Goal: Register for event/course

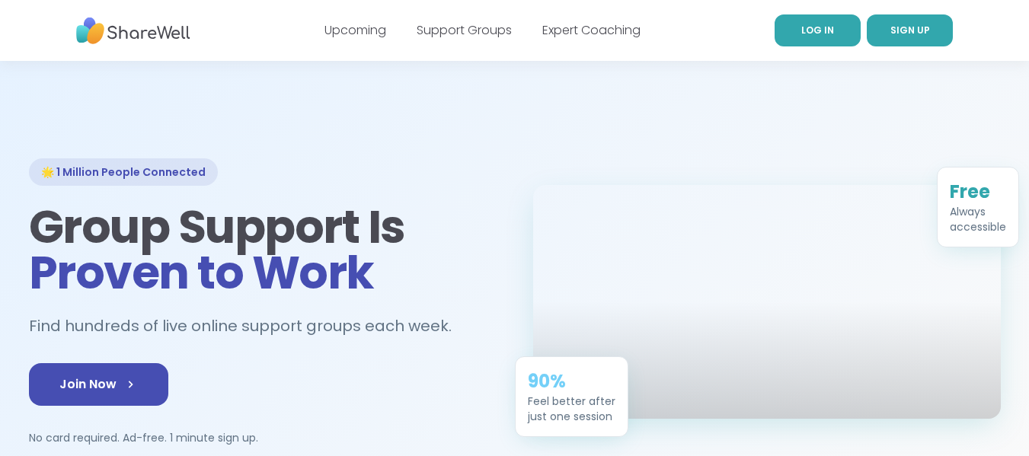
click at [799, 31] on link "LOG IN" at bounding box center [818, 30] width 86 height 32
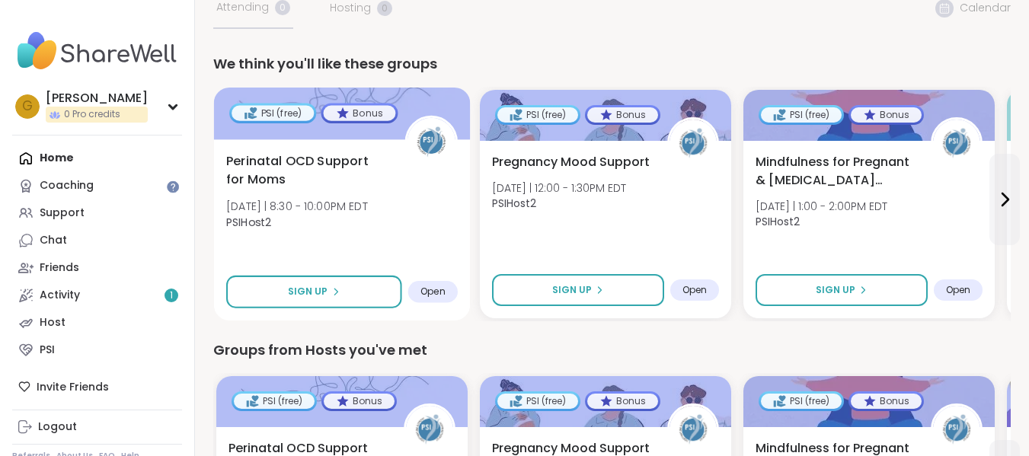
scroll to position [111, 0]
click at [301, 163] on span "Perinatal OCD Support for Moms" at bounding box center [306, 170] width 161 height 37
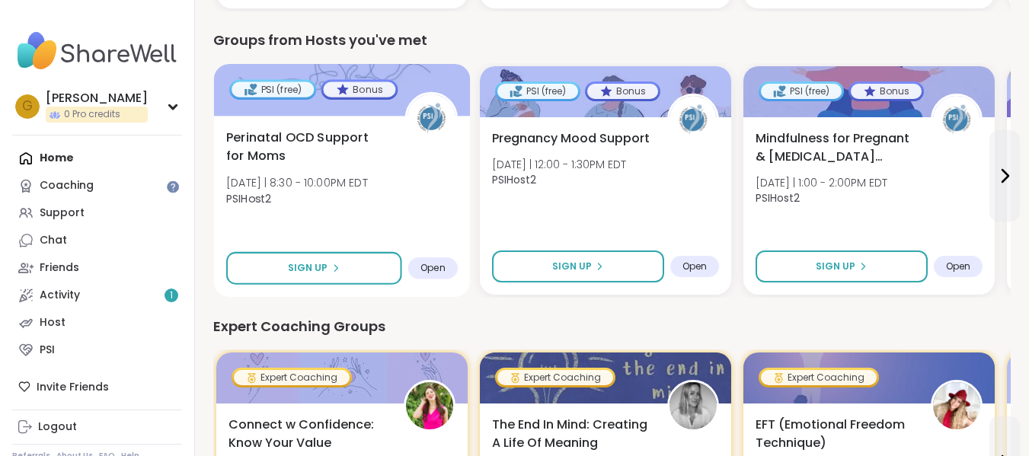
scroll to position [421, 0]
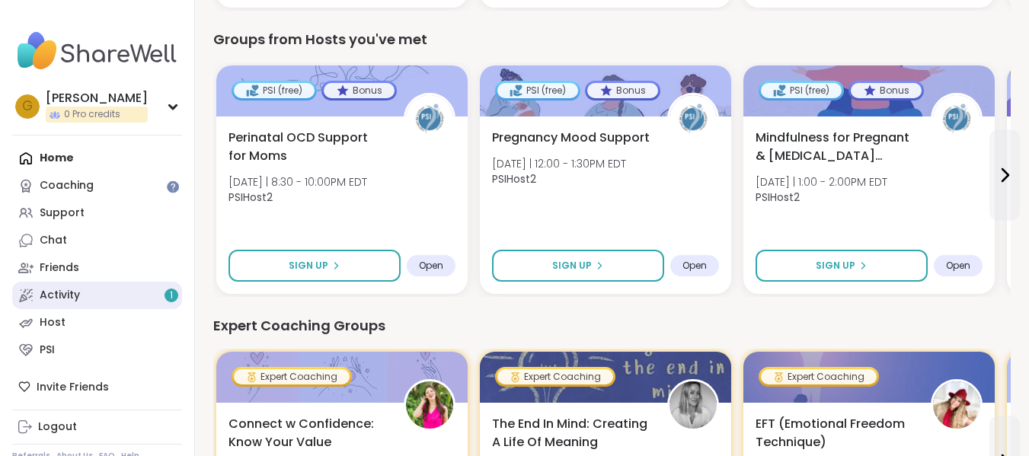
click at [81, 290] on link "Activity 1" at bounding box center [97, 295] width 170 height 27
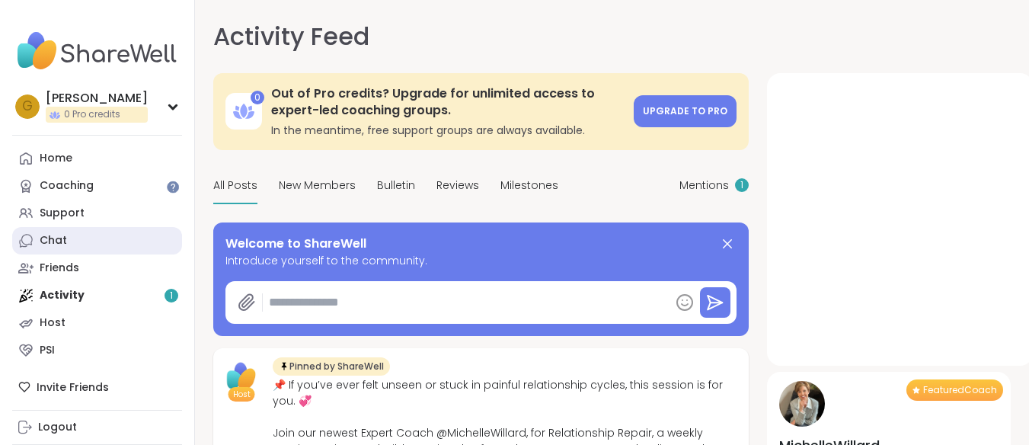
type textarea "*"
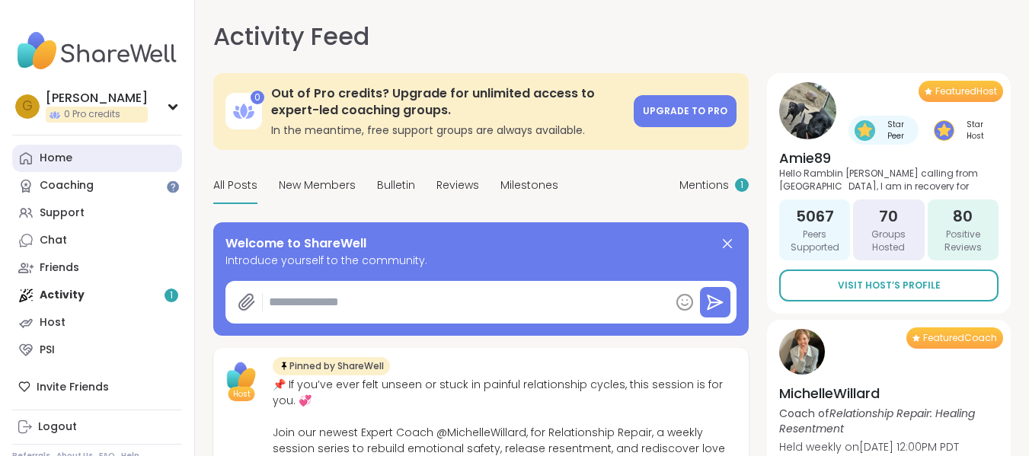
click at [99, 164] on link "Home" at bounding box center [97, 158] width 170 height 27
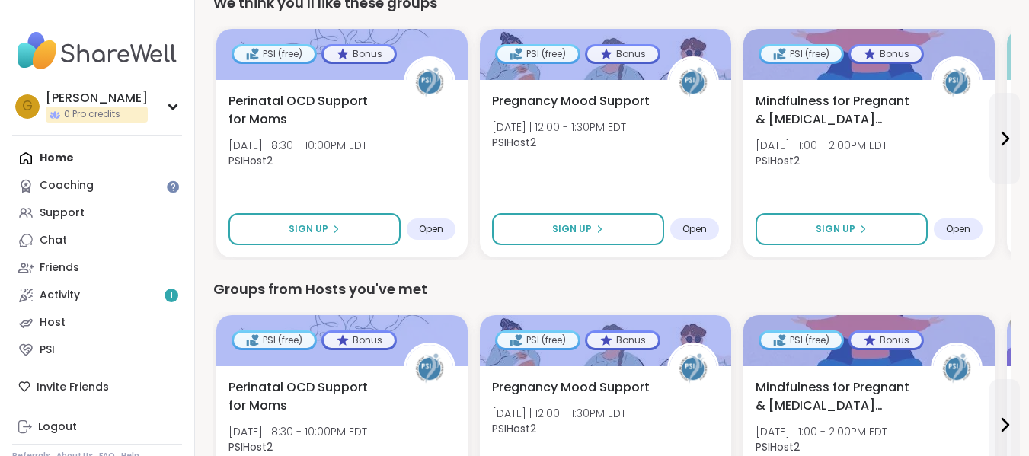
scroll to position [171, 0]
click at [1017, 145] on button at bounding box center [1004, 139] width 30 height 91
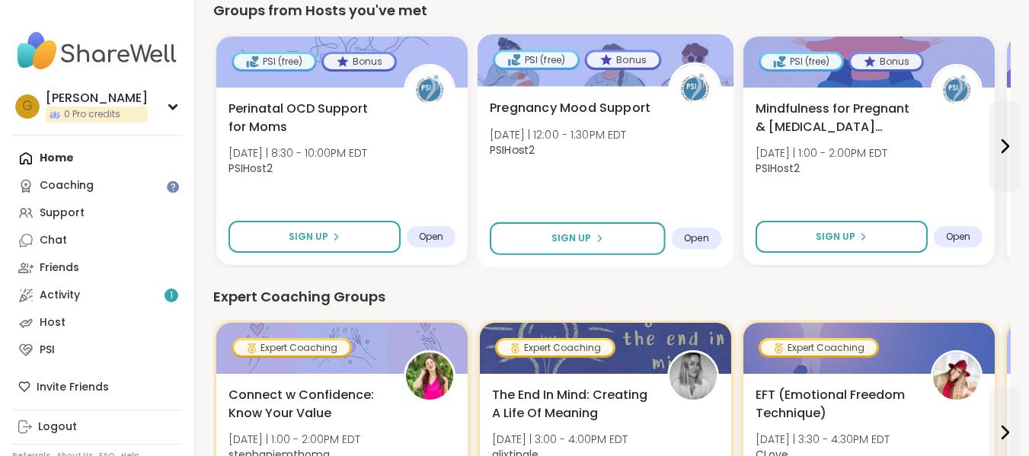
scroll to position [446, 0]
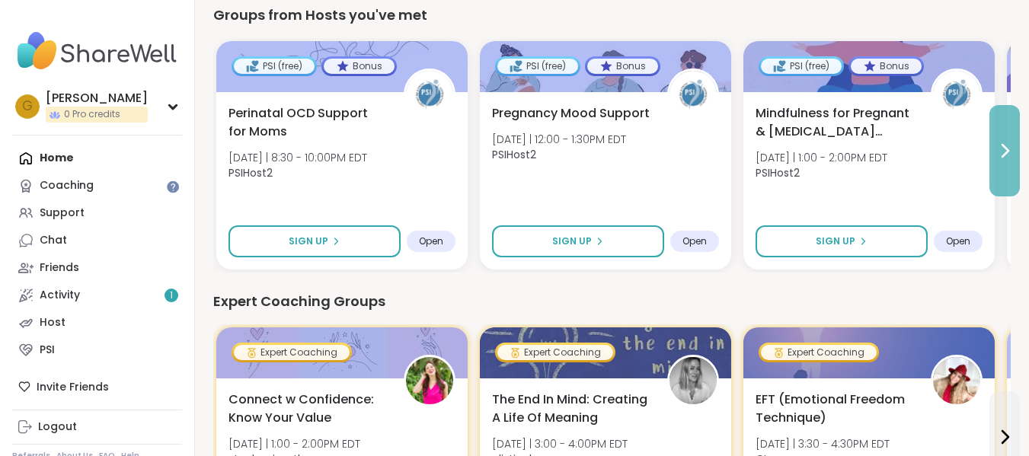
click at [1008, 149] on icon at bounding box center [1005, 151] width 18 height 18
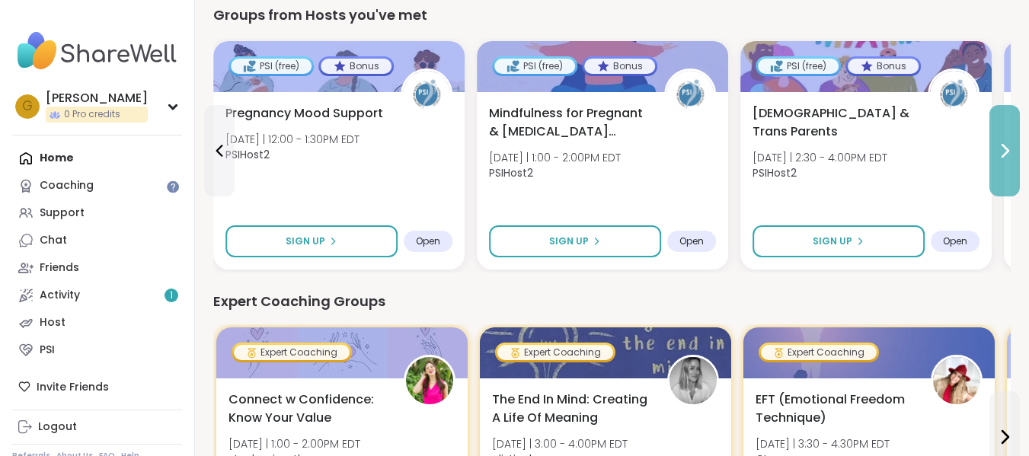
click at [1008, 149] on icon at bounding box center [1005, 151] width 18 height 18
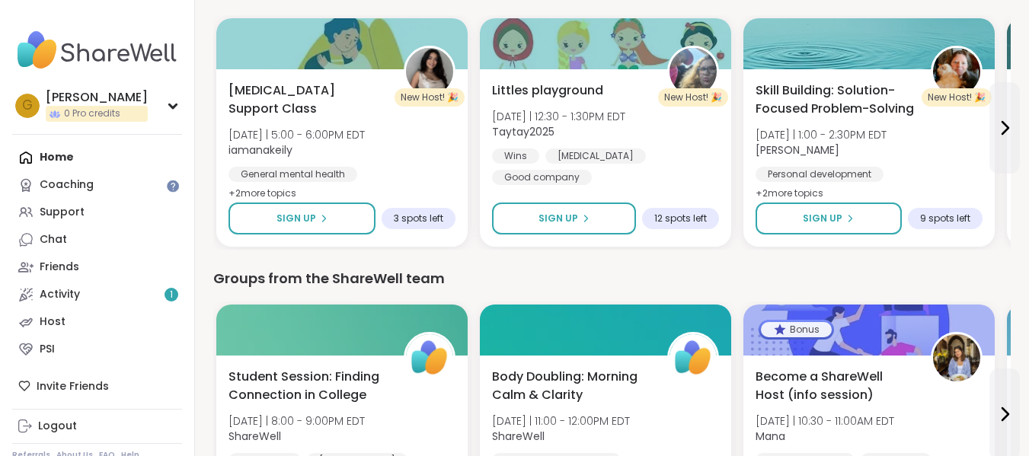
scroll to position [1473, 0]
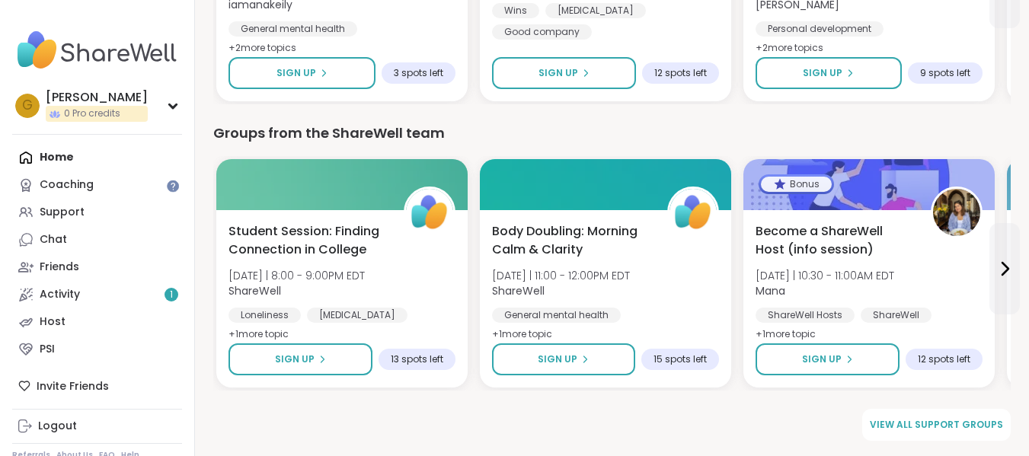
click at [422, 203] on img at bounding box center [429, 212] width 47 height 47
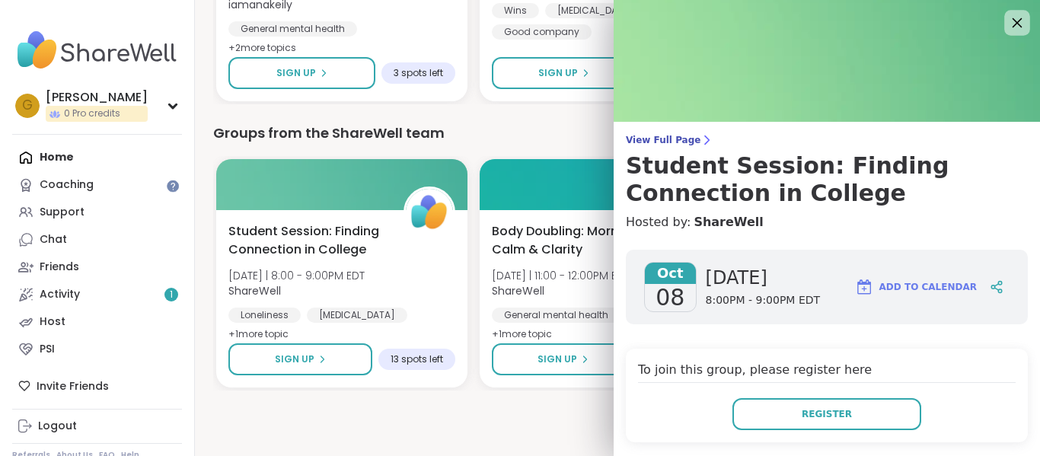
click at [1005, 33] on div at bounding box center [1018, 23] width 26 height 26
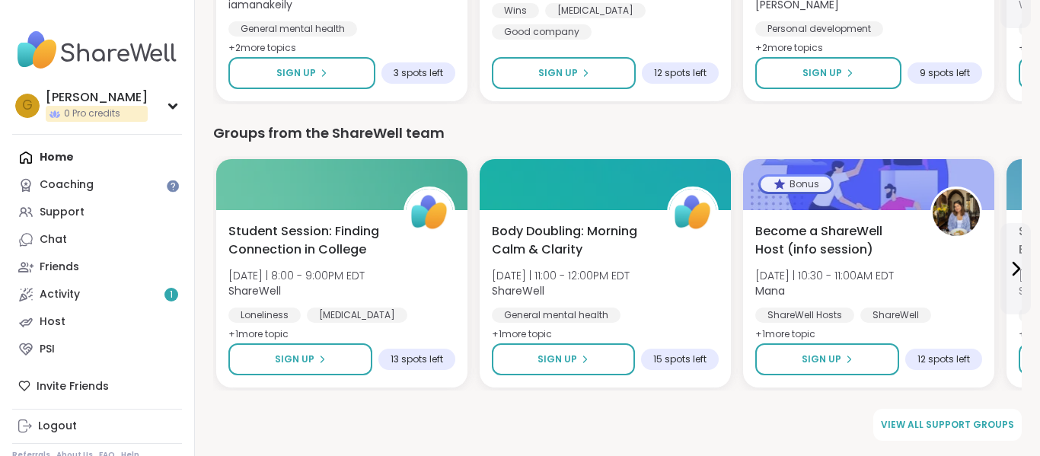
click at [558, 149] on div "Groups from the ShareWell team Student Session: Finding Connection in College W…" at bounding box center [617, 257] width 809 height 268
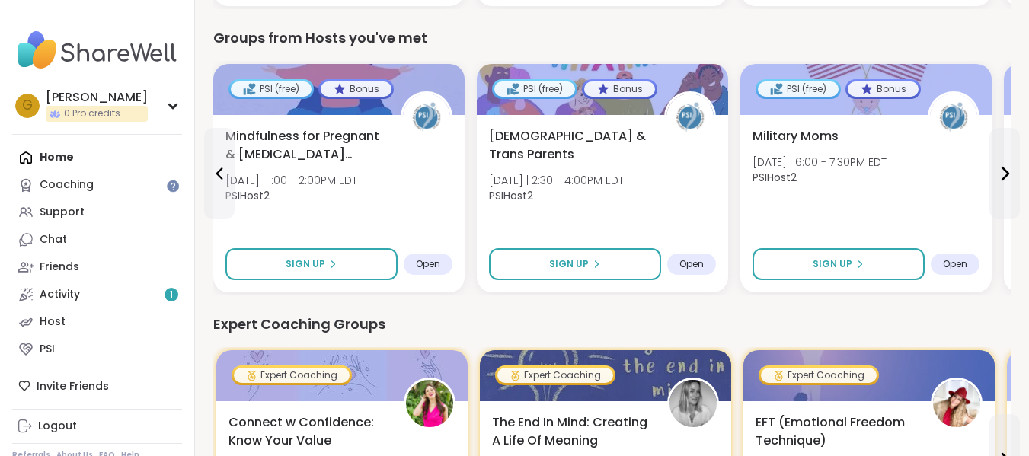
scroll to position [0, 0]
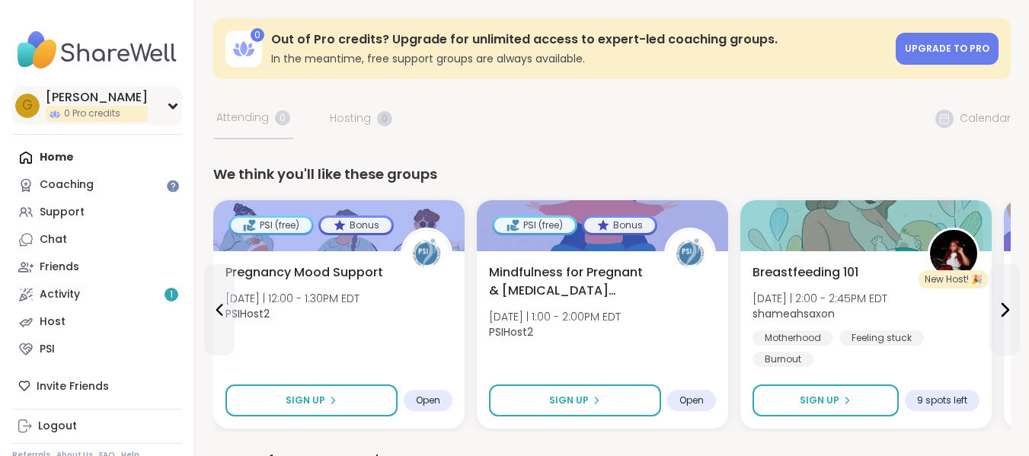
click at [170, 114] on div "G Gilnanelson 0 Pro credits" at bounding box center [97, 105] width 170 height 39
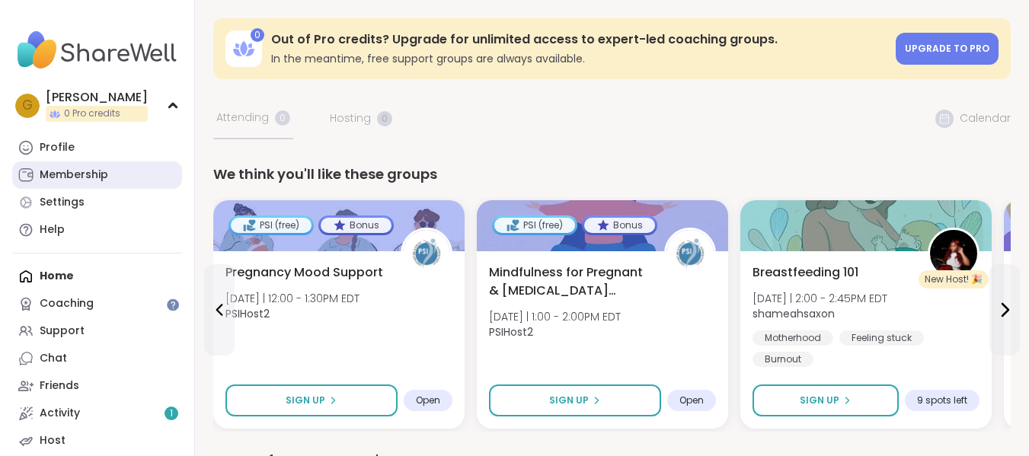
click at [91, 177] on div "Membership" at bounding box center [74, 175] width 69 height 15
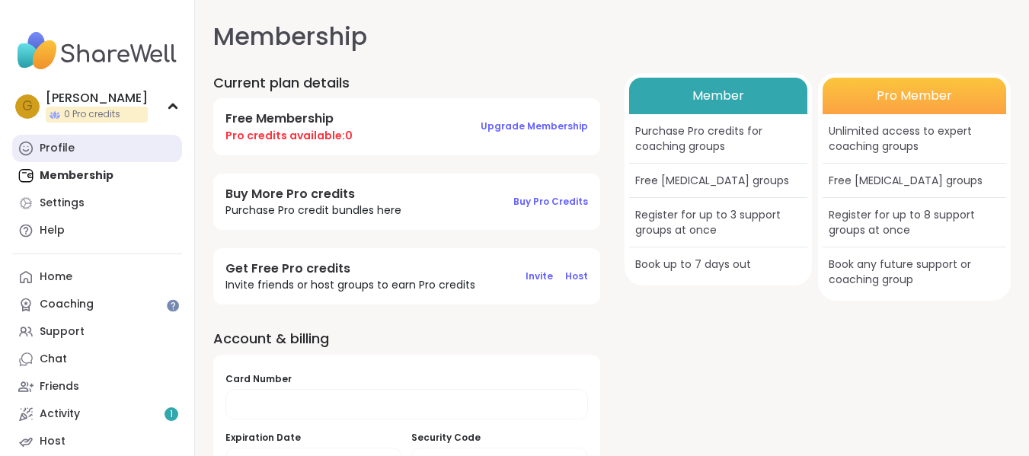
click at [53, 142] on div "Profile" at bounding box center [57, 148] width 35 height 15
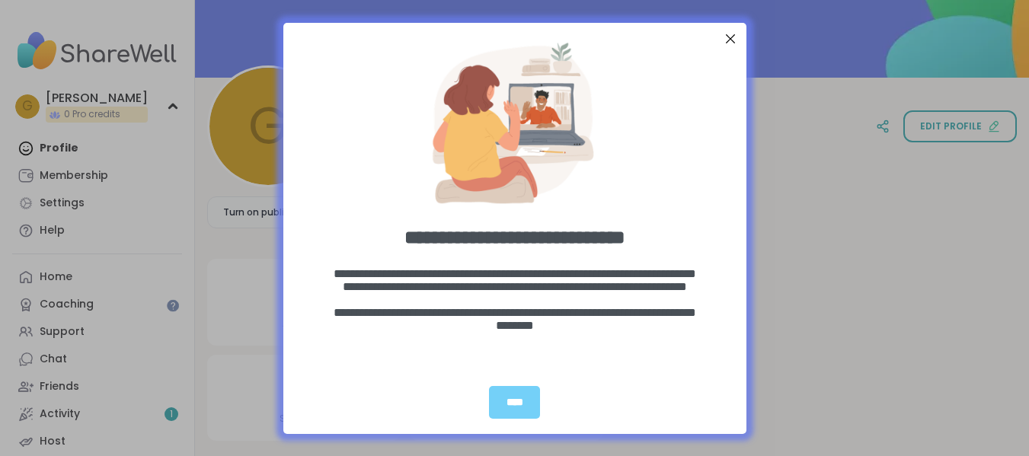
click at [729, 40] on div "Close Step" at bounding box center [730, 39] width 20 height 20
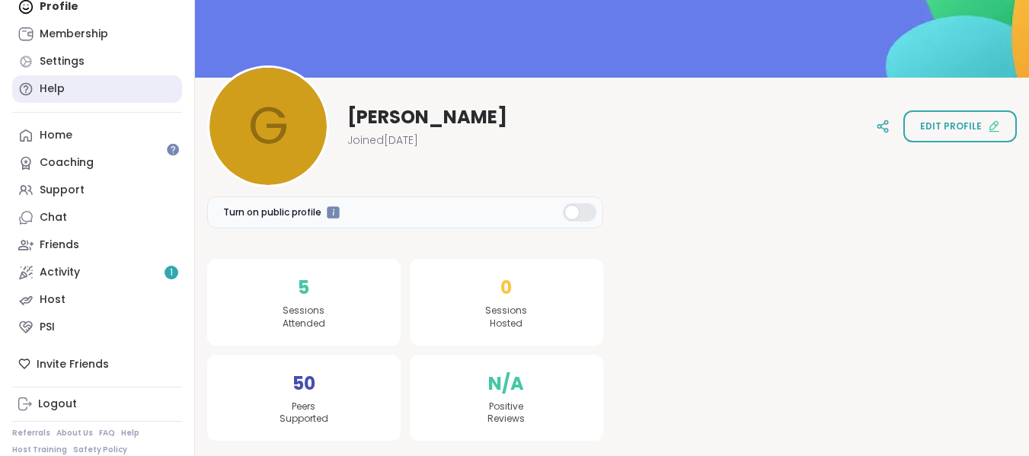
scroll to position [175, 0]
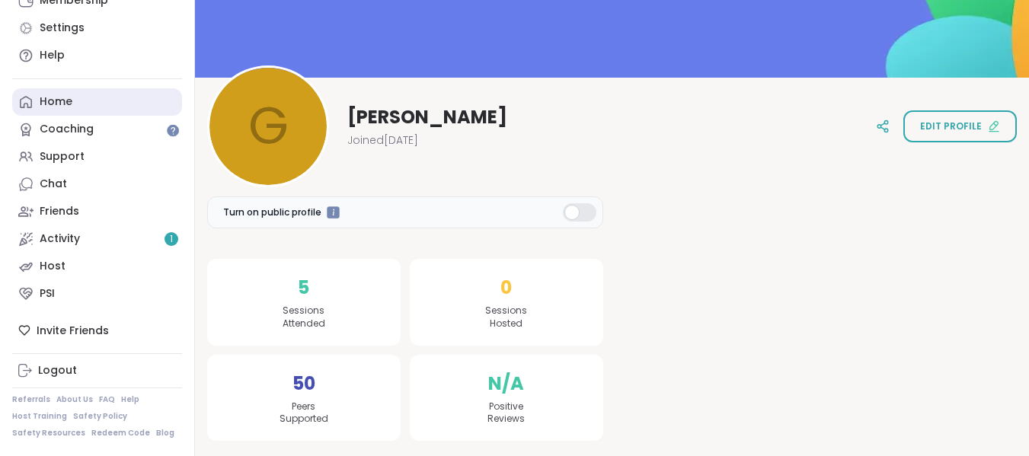
click at [59, 103] on div "Home" at bounding box center [56, 101] width 33 height 15
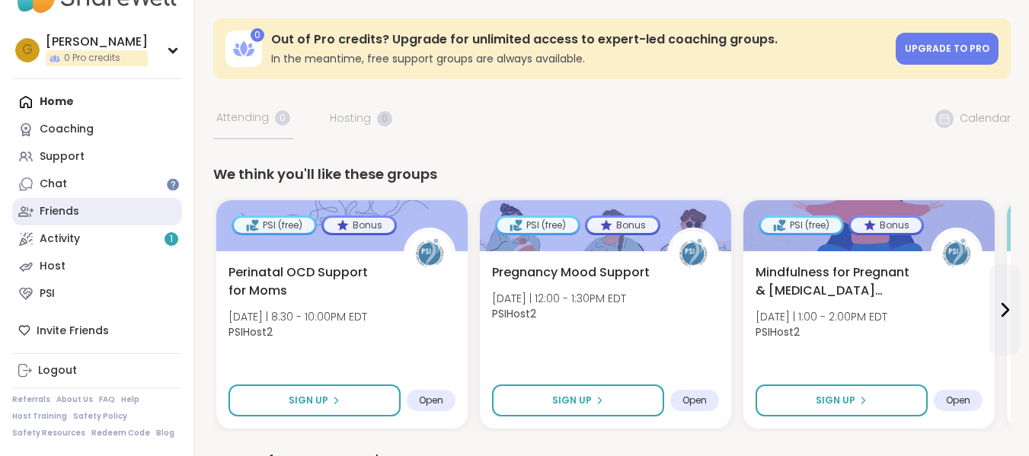
scroll to position [1, 0]
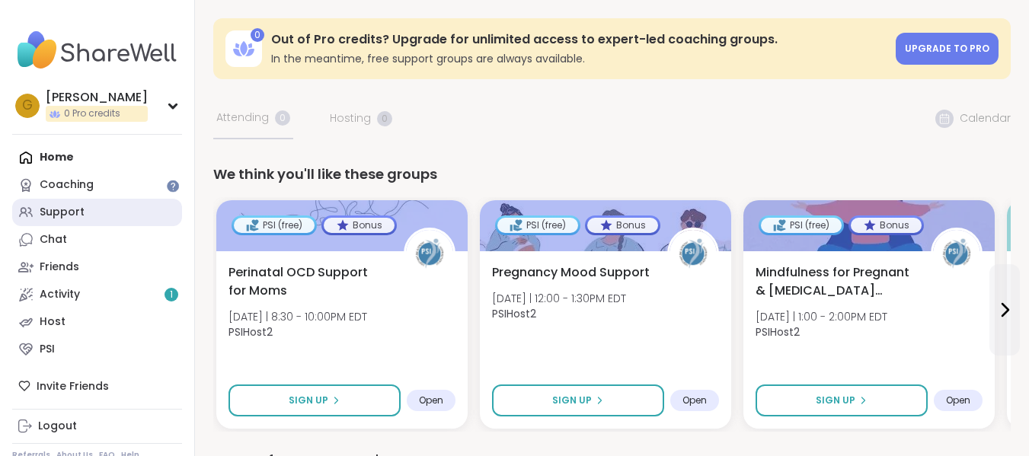
click at [79, 219] on div "Support" at bounding box center [62, 212] width 45 height 15
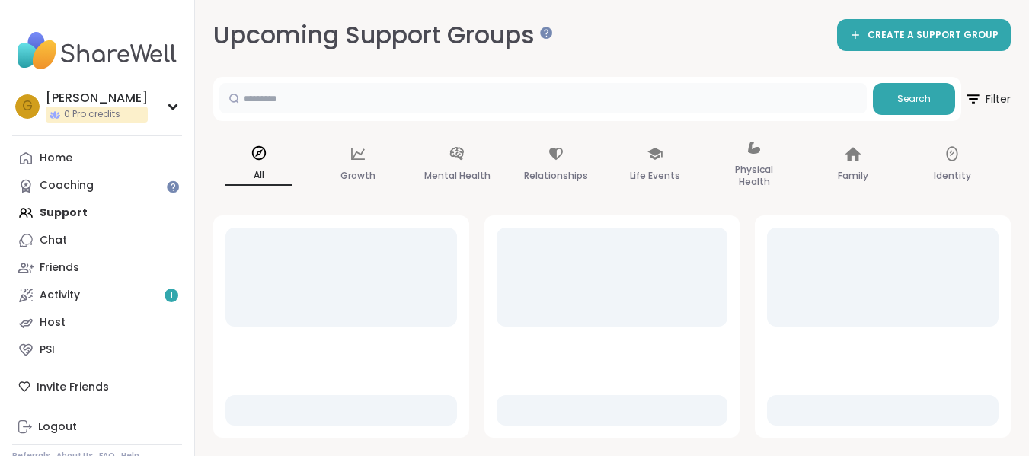
click at [438, 91] on input "text" at bounding box center [542, 98] width 647 height 30
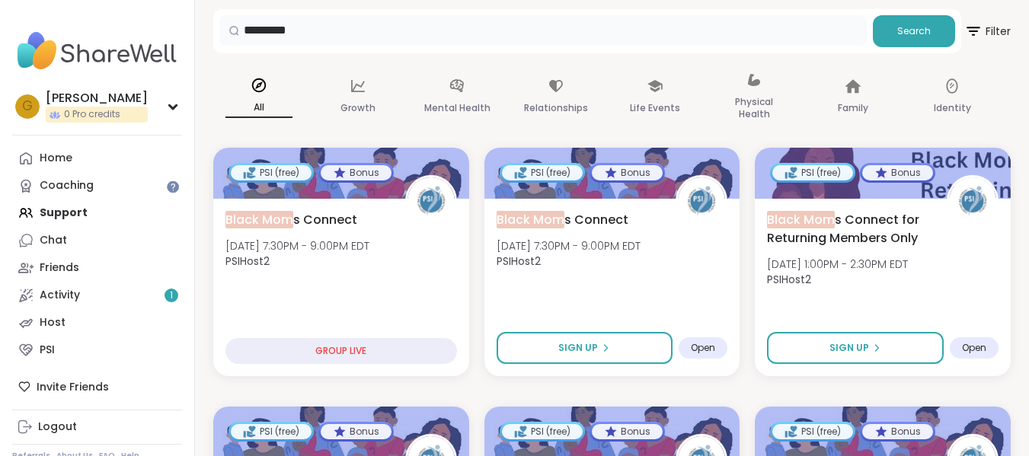
scroll to position [69, 0]
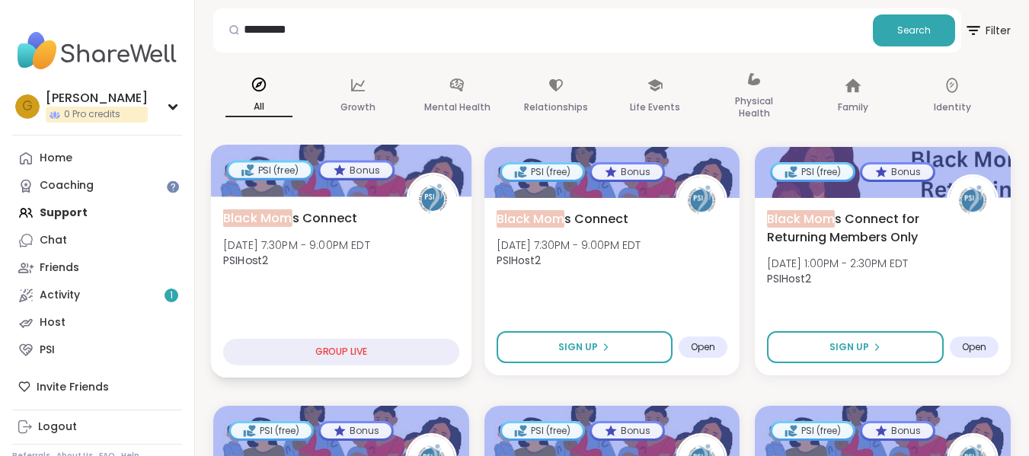
click at [322, 362] on div "GROUP LIVE" at bounding box center [341, 352] width 236 height 27
click at [334, 216] on span "Black Mom s Connect" at bounding box center [290, 218] width 134 height 18
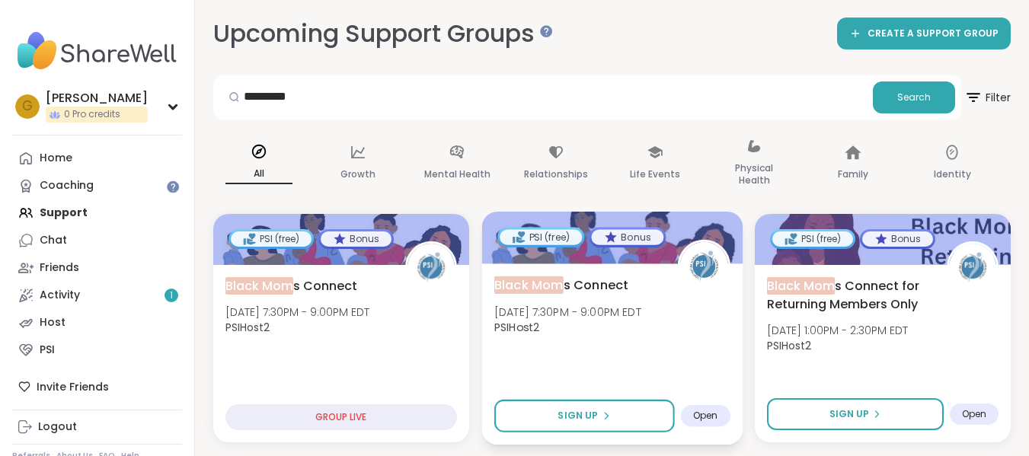
scroll to position [1, 0]
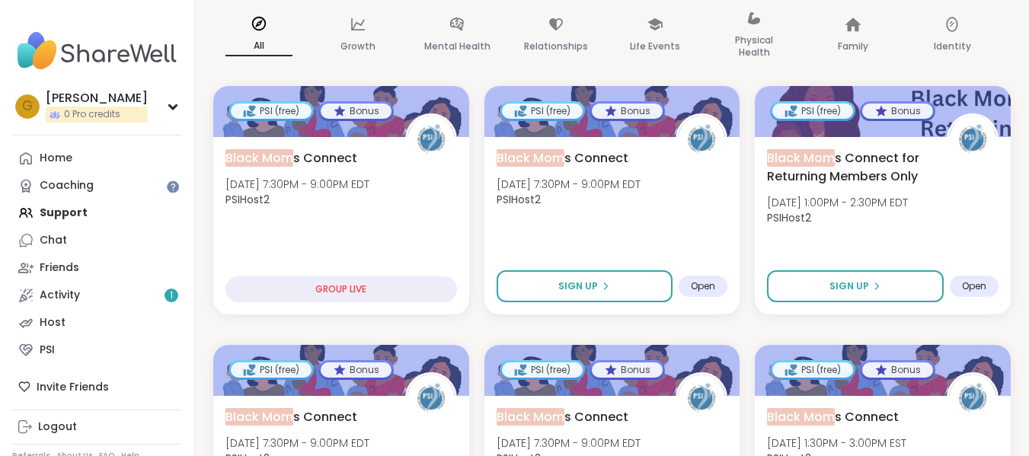
scroll to position [130, 0]
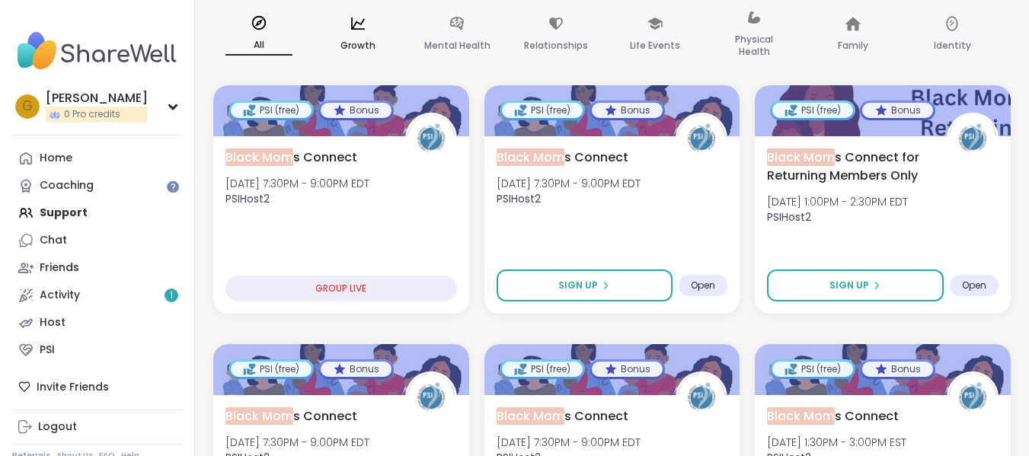
click at [363, 34] on div "Growth" at bounding box center [357, 35] width 91 height 76
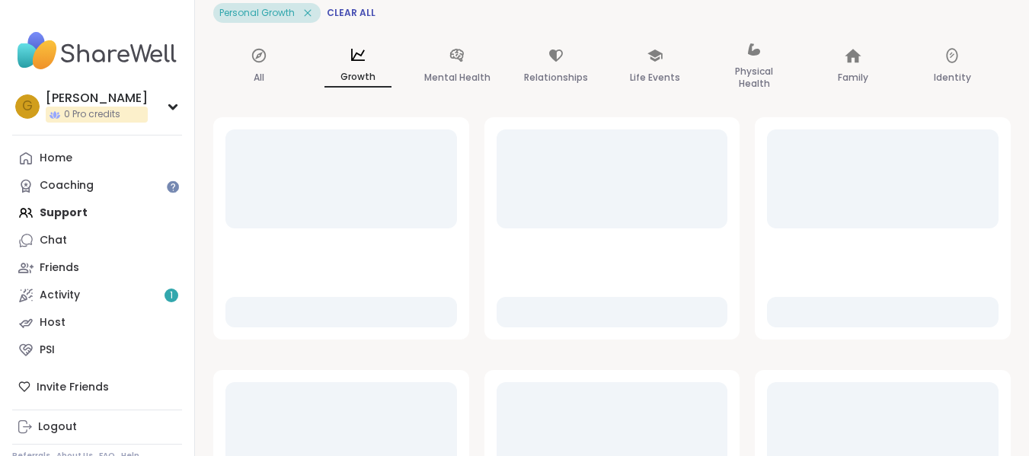
scroll to position [15, 0]
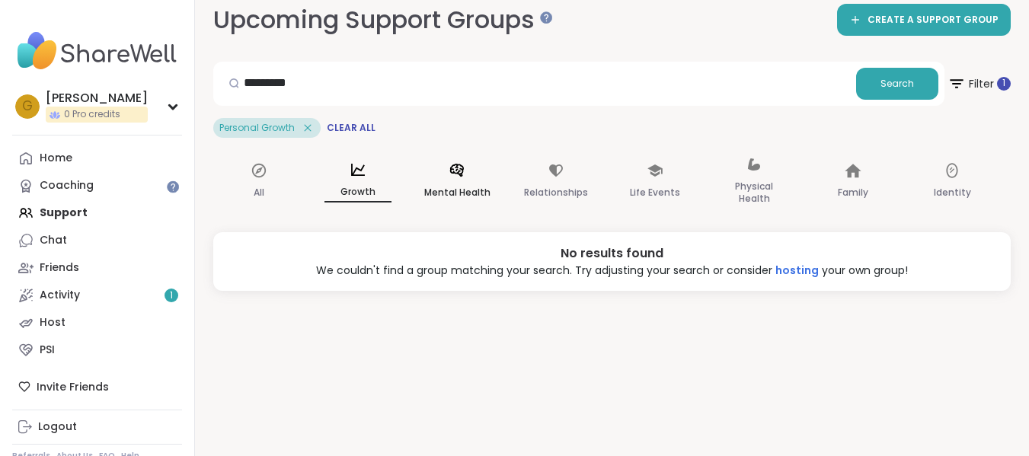
click at [461, 155] on div "Mental Health" at bounding box center [456, 182] width 91 height 76
click at [559, 185] on p "Relationships" at bounding box center [556, 193] width 64 height 18
click at [808, 84] on input "*********" at bounding box center [534, 83] width 631 height 30
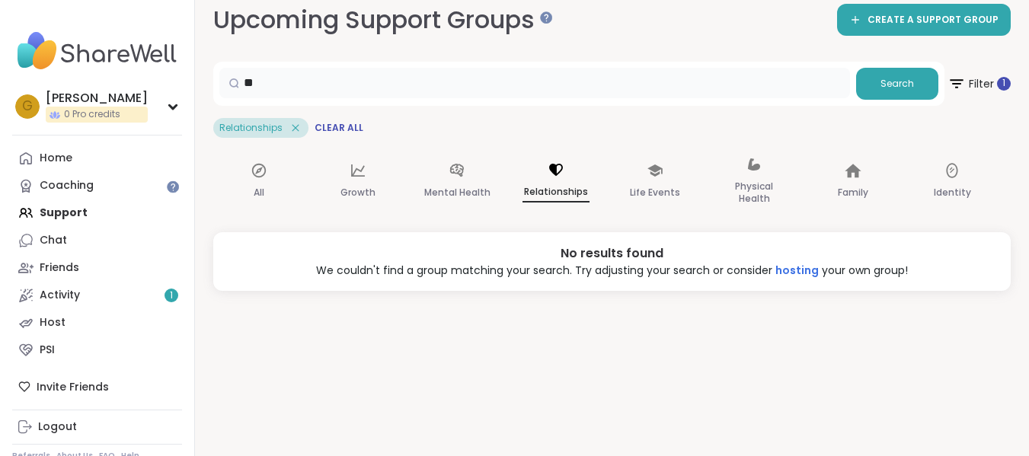
type input "*"
click at [296, 128] on icon at bounding box center [296, 128] width 14 height 14
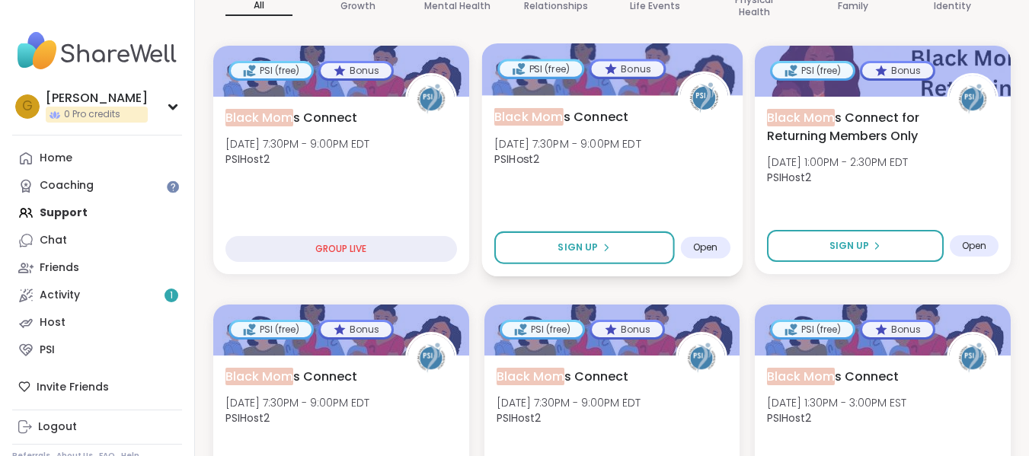
scroll to position [198, 0]
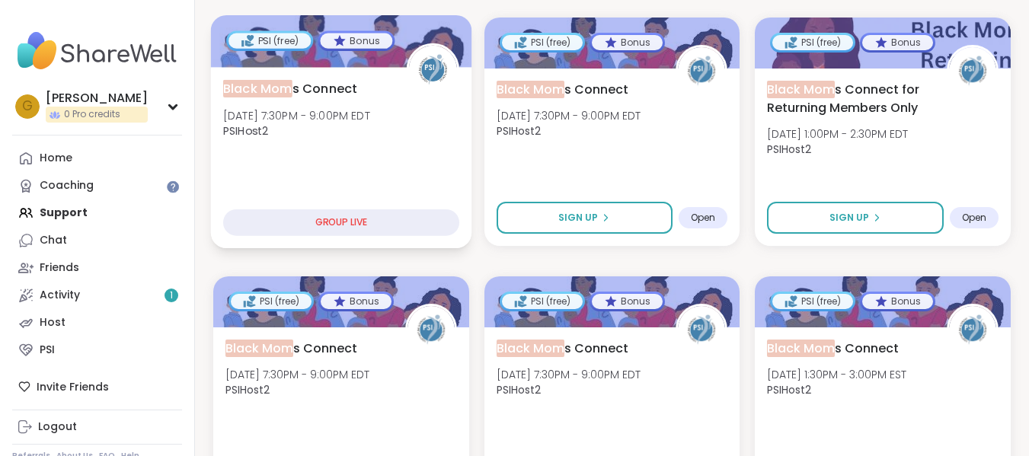
click at [395, 210] on div "GROUP LIVE" at bounding box center [341, 222] width 236 height 27
click at [417, 229] on div "GROUP LIVE" at bounding box center [341, 222] width 236 height 27
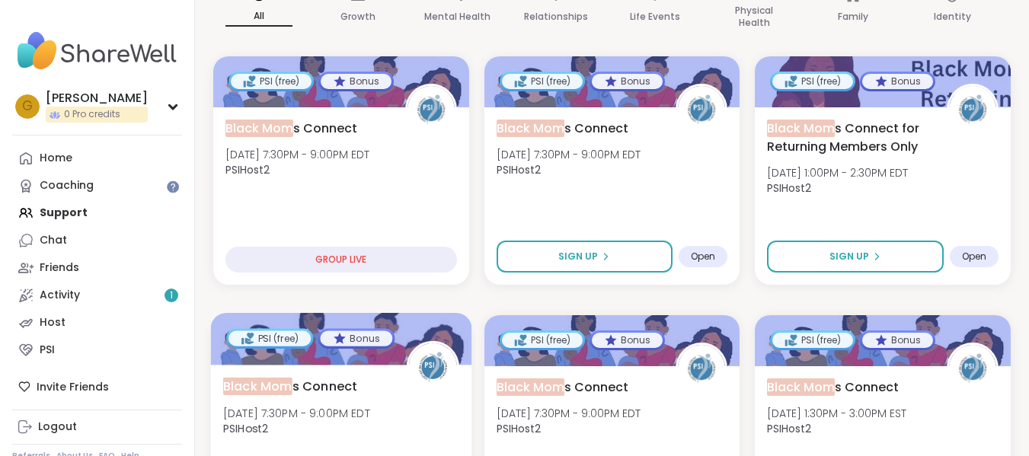
scroll to position [158, 0]
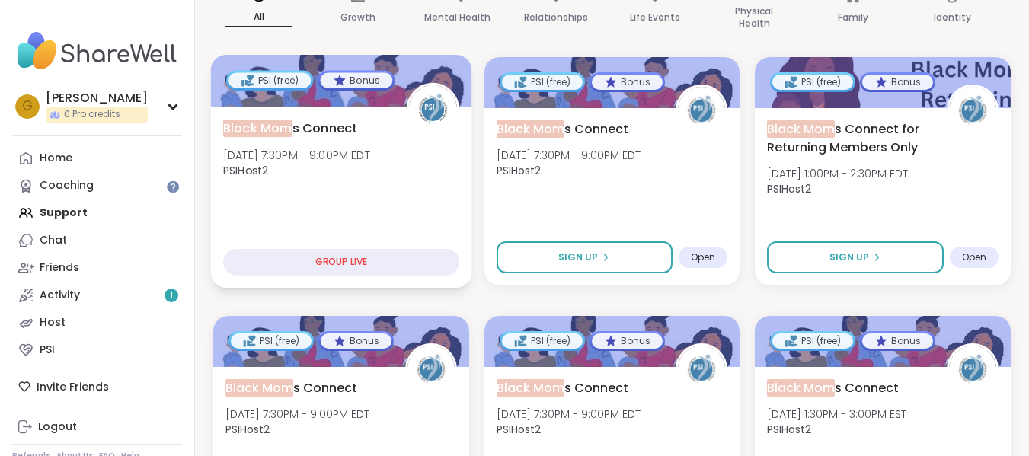
click at [423, 256] on div "GROUP LIVE" at bounding box center [341, 262] width 236 height 27
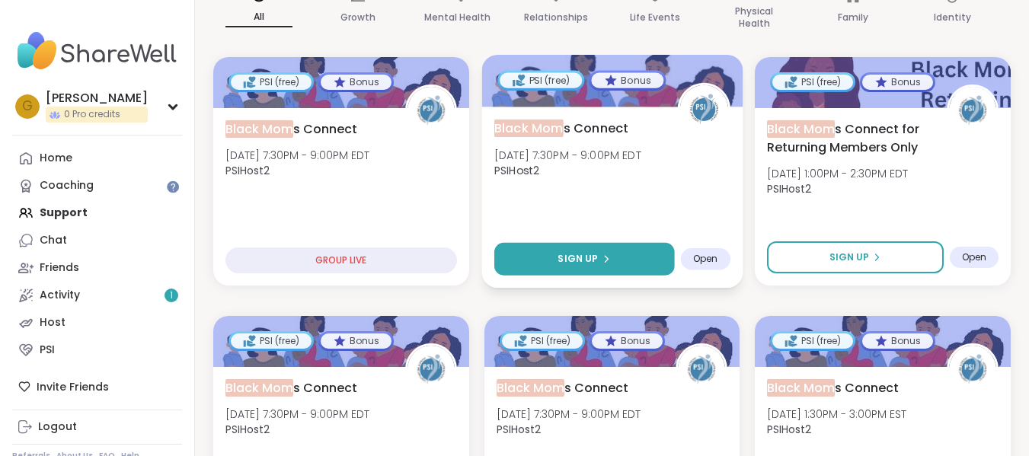
click at [556, 262] on button "Sign Up" at bounding box center [584, 259] width 180 height 33
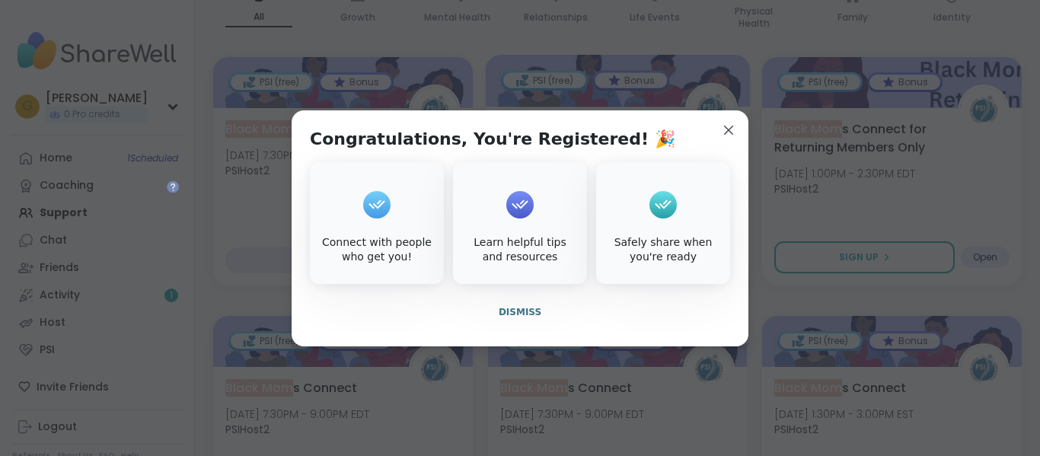
click at [399, 254] on div "Connect with people who get you!" at bounding box center [377, 250] width 128 height 30
click at [524, 321] on button "Dismiss" at bounding box center [520, 312] width 420 height 32
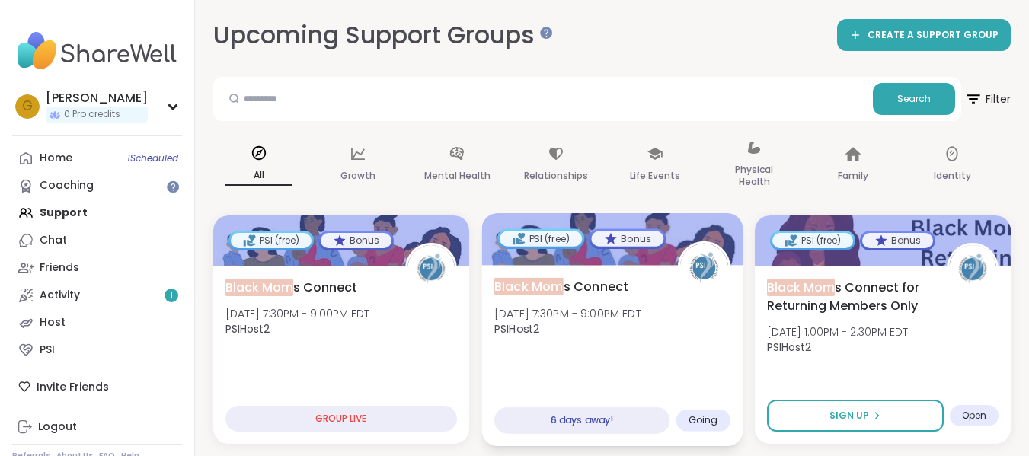
scroll to position [14, 0]
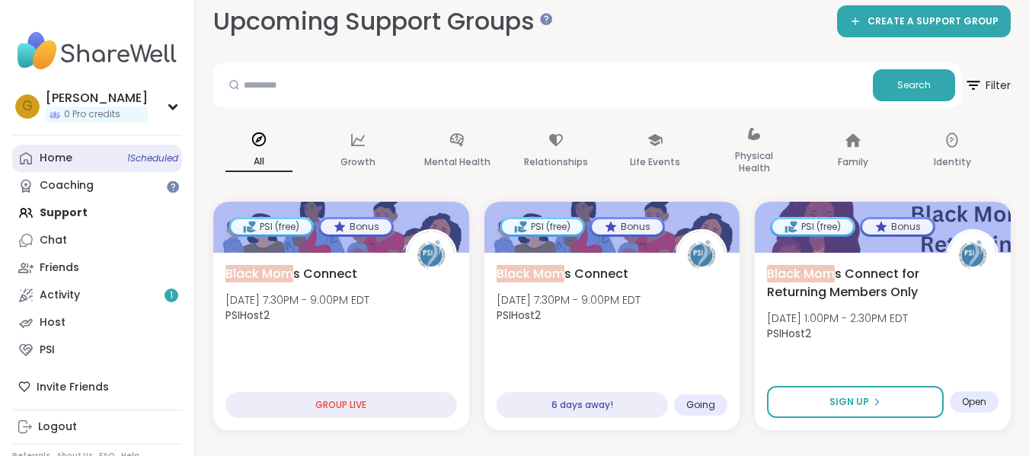
click at [73, 155] on link "Home 1 Scheduled" at bounding box center [97, 158] width 170 height 27
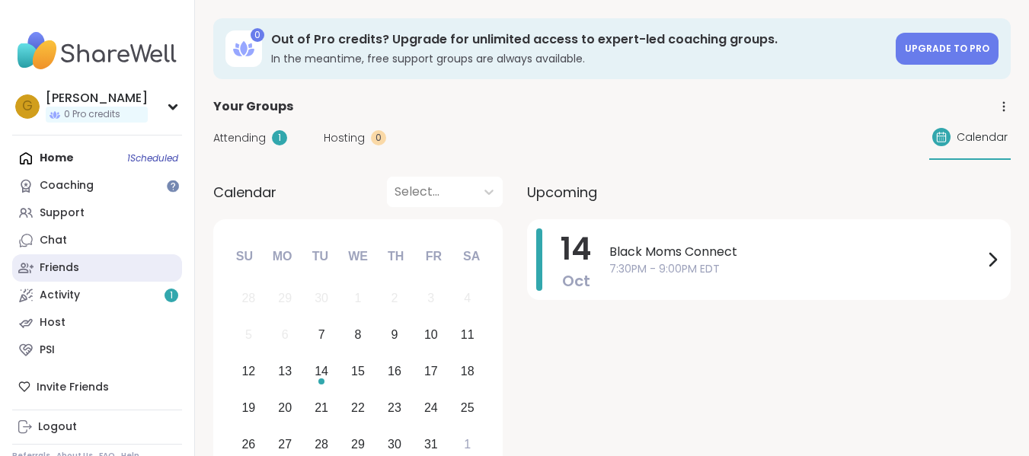
scroll to position [1, 0]
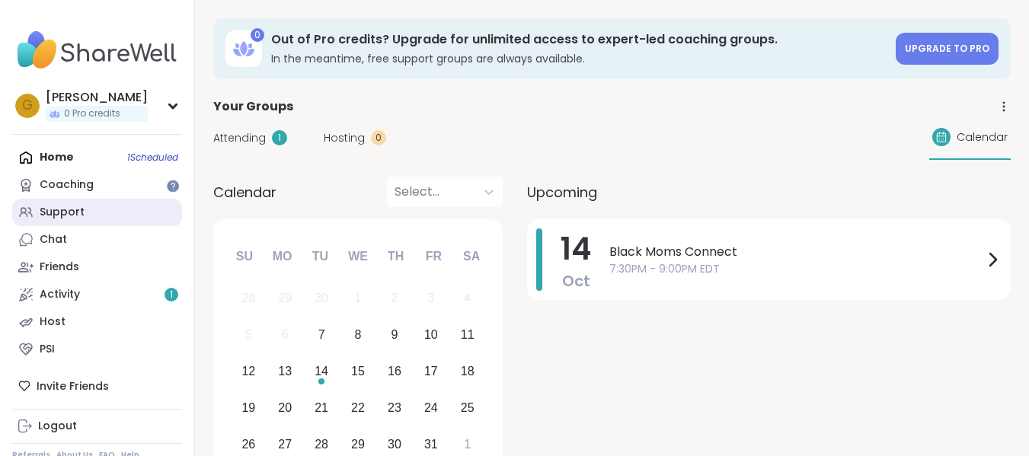
click at [91, 209] on link "Support" at bounding box center [97, 212] width 170 height 27
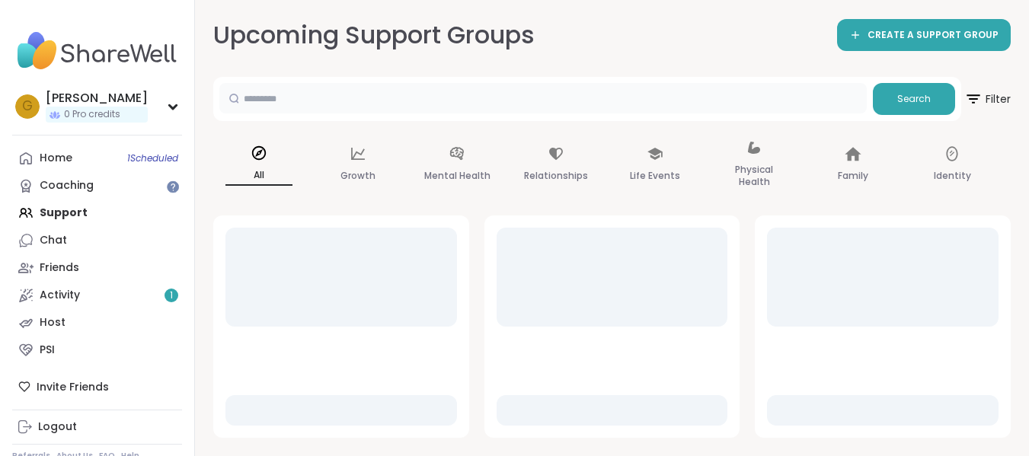
click at [327, 110] on input "text" at bounding box center [542, 98] width 647 height 30
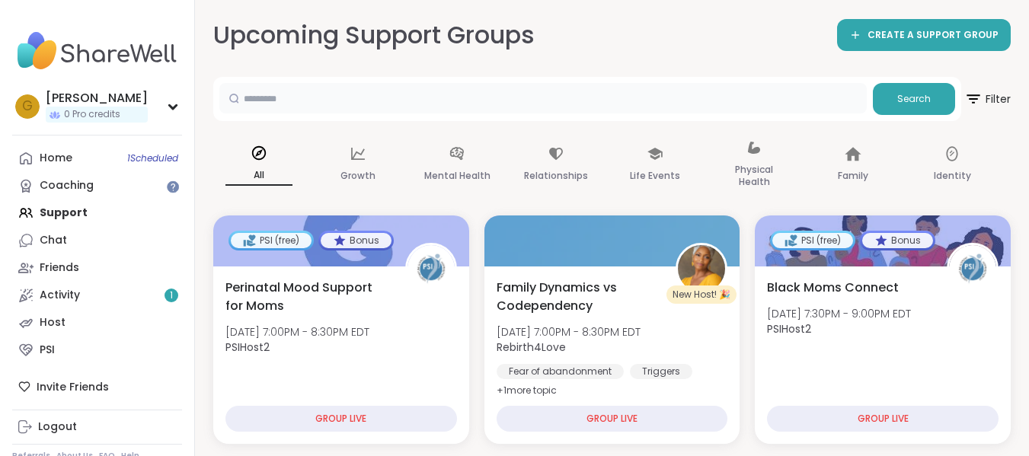
type input "*"
type input "***"
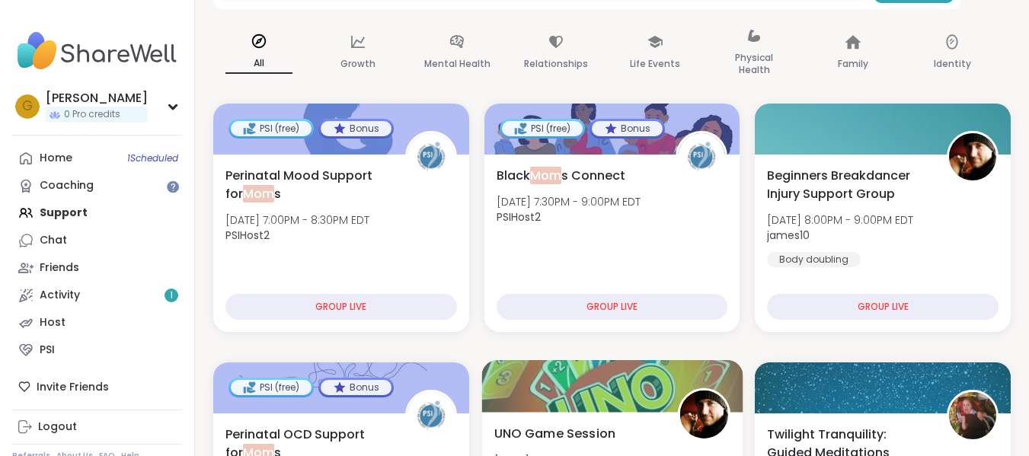
scroll to position [111, 0]
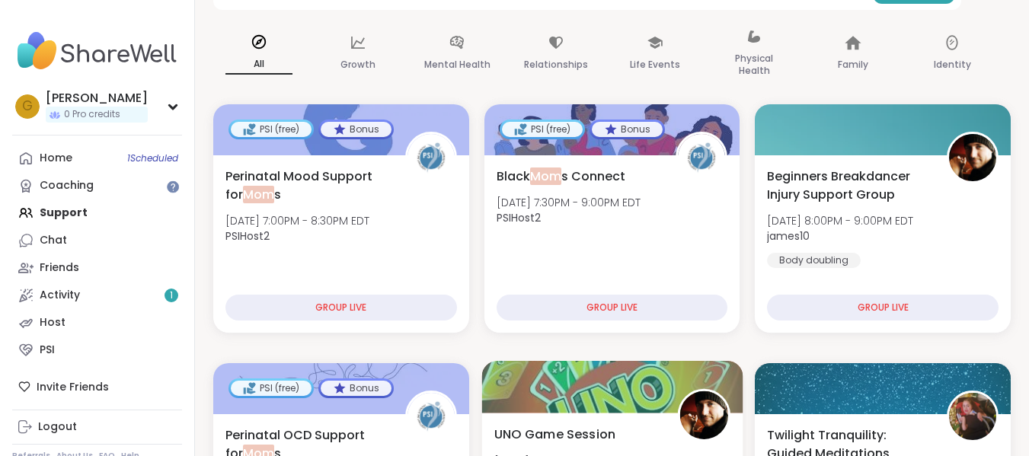
click at [585, 268] on div "Black Mom s Connect Tue, Oct 07 | 7:30PM - 9:00PM EDT PSIHost2 GROUP LIVE" at bounding box center [612, 243] width 256 height 177
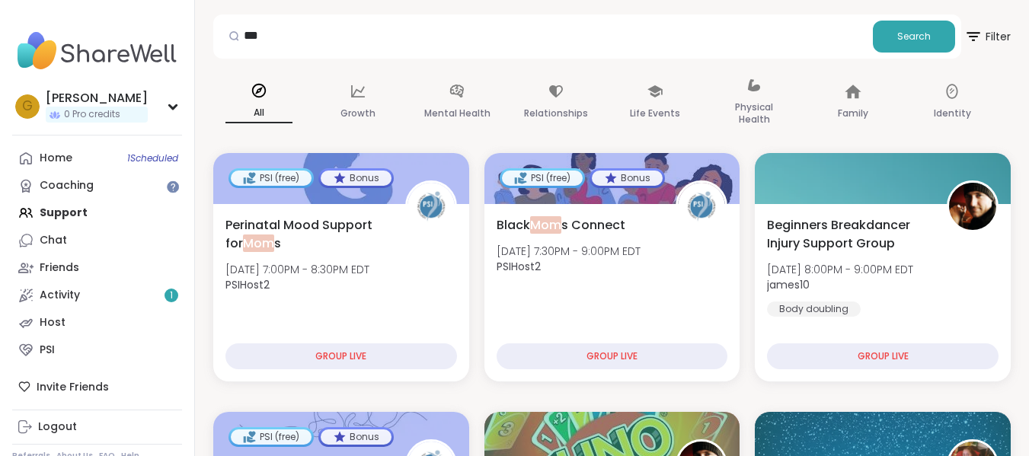
scroll to position [54, 0]
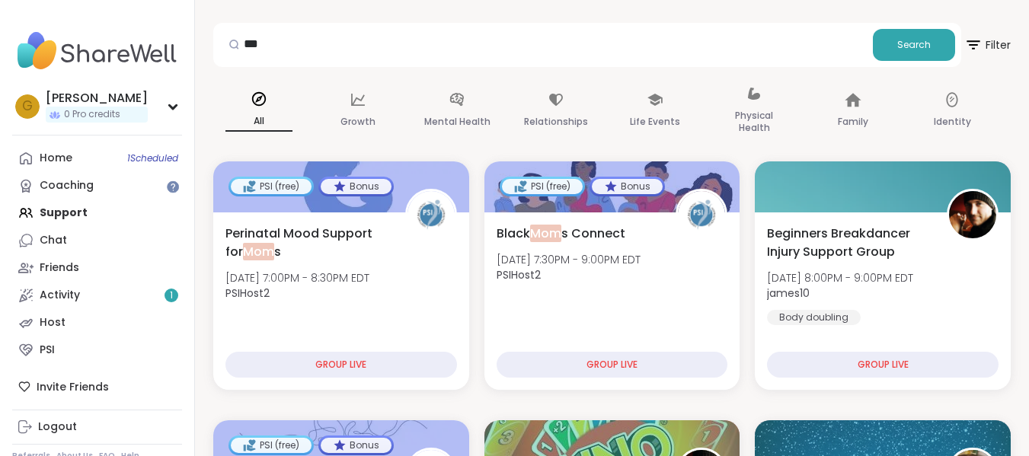
click at [262, 104] on icon at bounding box center [259, 99] width 14 height 14
click at [140, 148] on link "Home 1 Scheduled" at bounding box center [97, 158] width 170 height 27
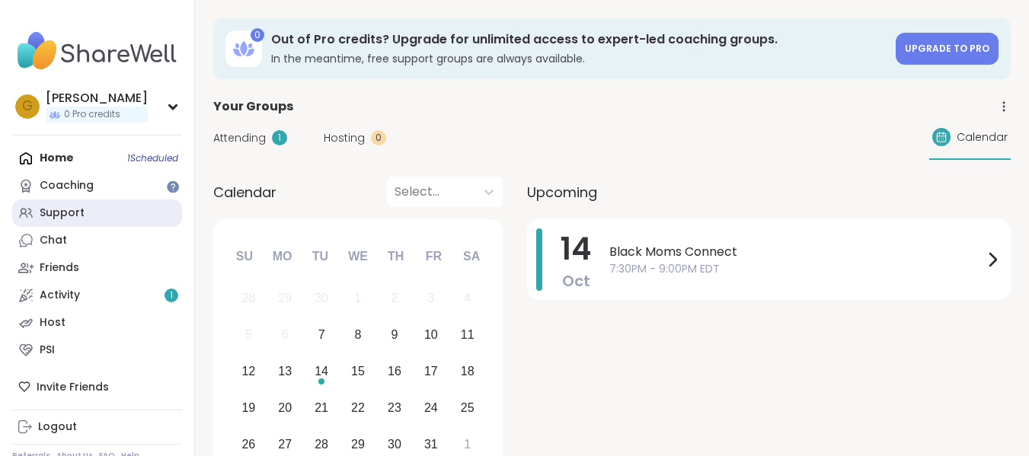
click at [89, 209] on link "Support" at bounding box center [97, 213] width 170 height 27
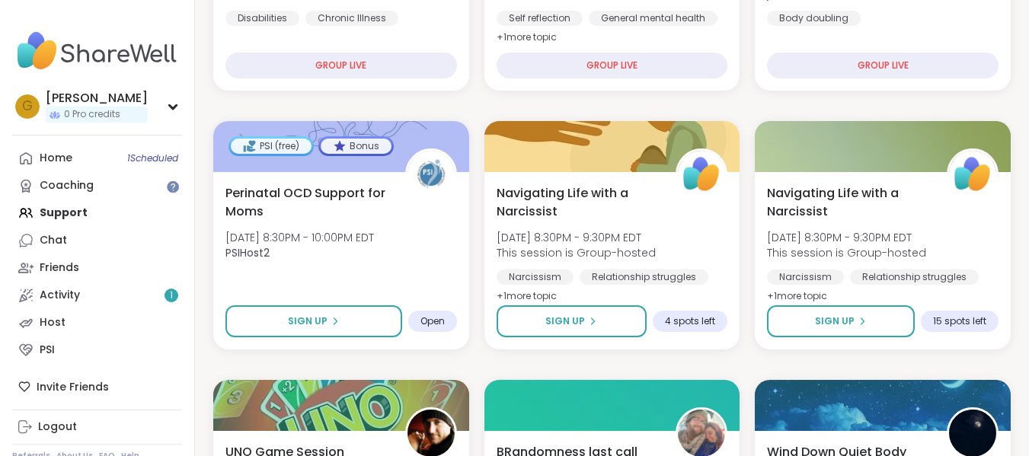
scroll to position [872, 0]
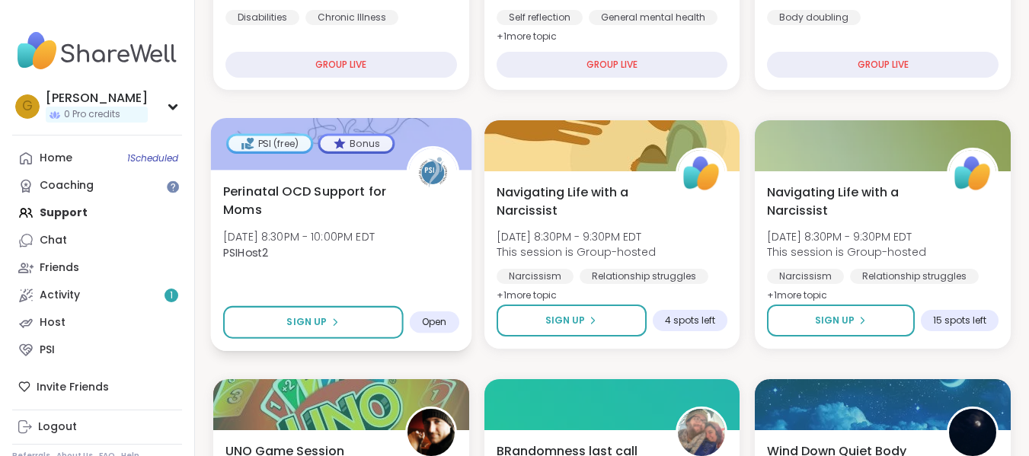
click at [325, 195] on span "Perinatal OCD Support for Moms" at bounding box center [306, 200] width 166 height 37
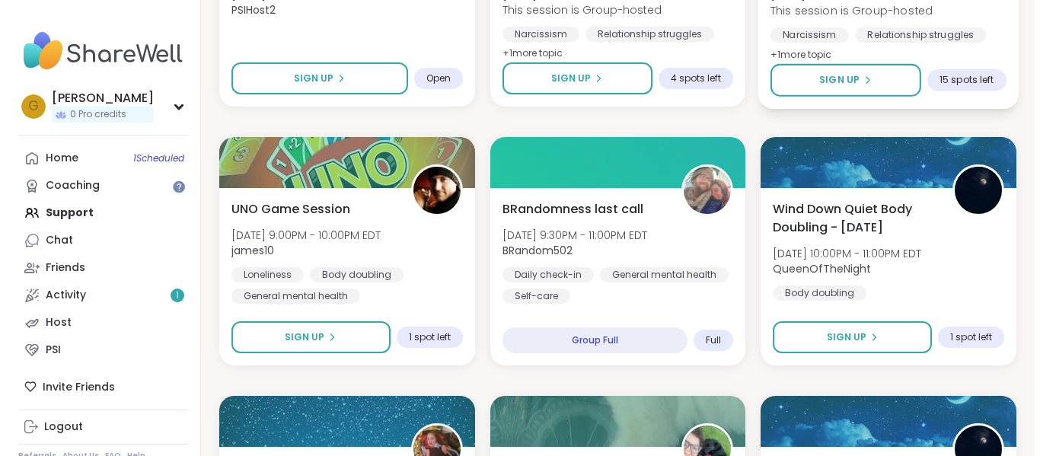
scroll to position [1115, 0]
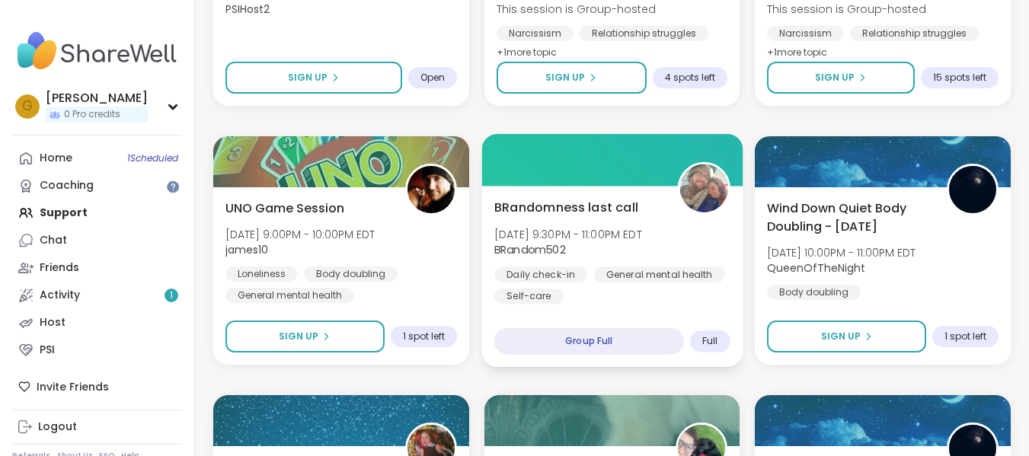
click at [604, 205] on span "BRandomness last call" at bounding box center [566, 207] width 144 height 18
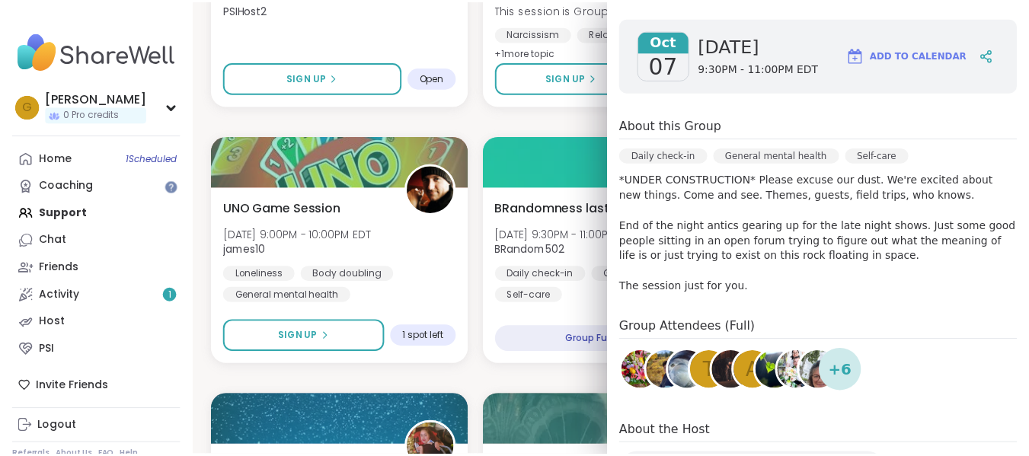
scroll to position [0, 0]
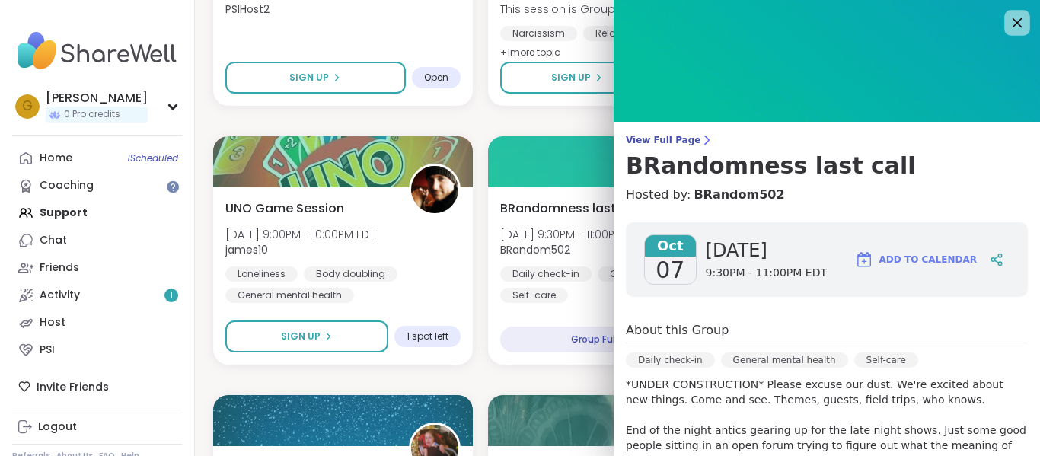
click at [1013, 20] on icon at bounding box center [1018, 23] width 10 height 10
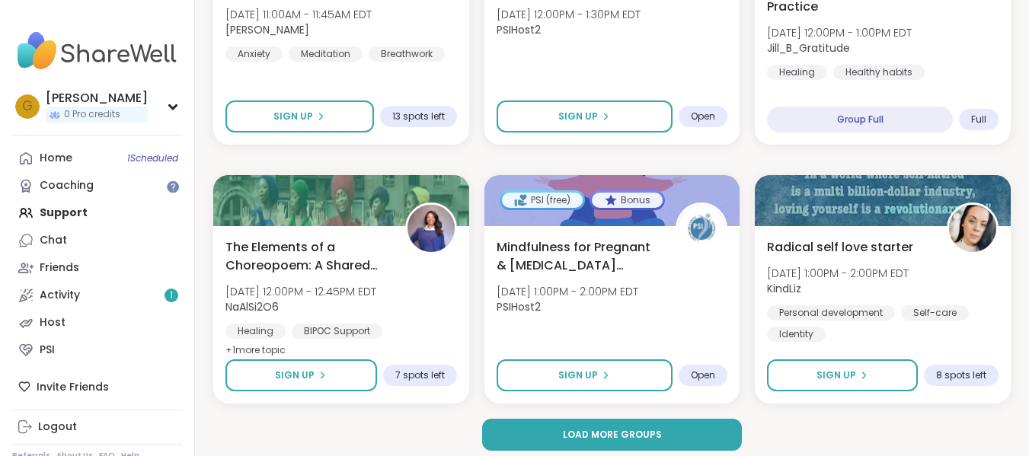
scroll to position [2899, 0]
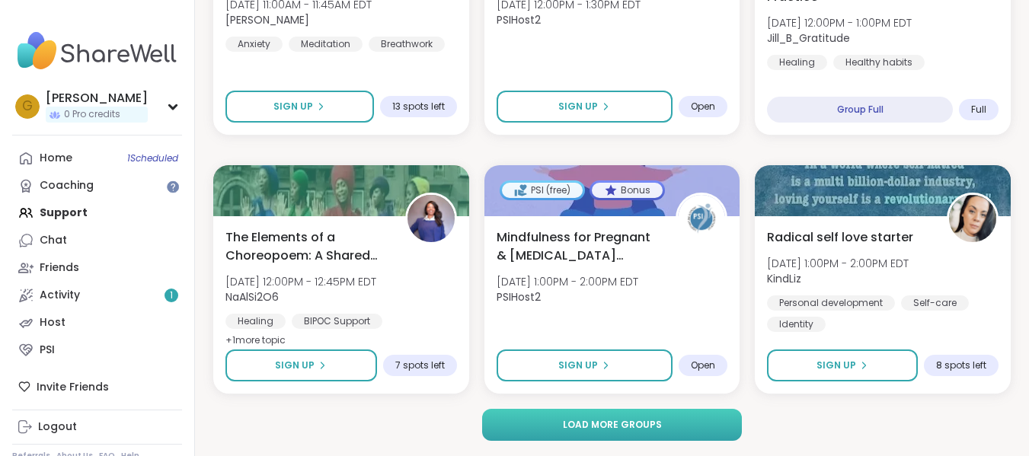
click at [600, 425] on span "Load more groups" at bounding box center [612, 425] width 99 height 14
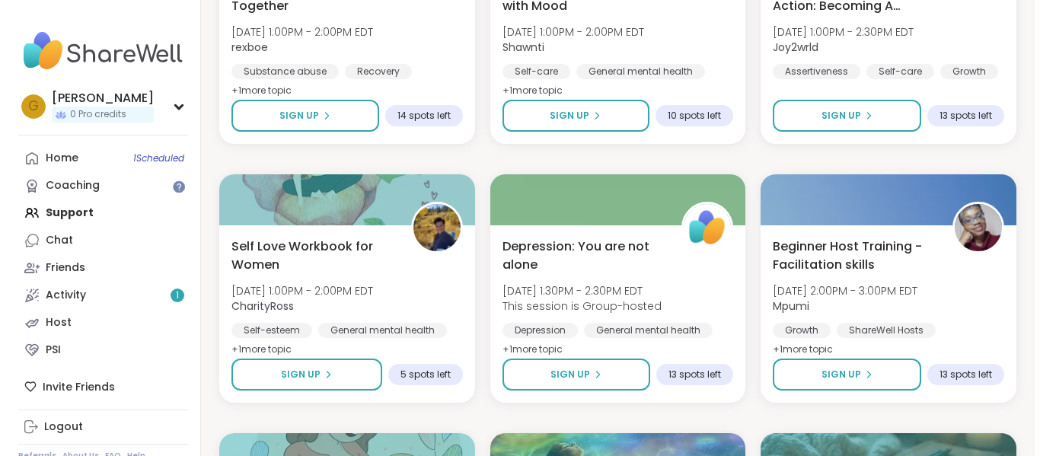
scroll to position [3407, 0]
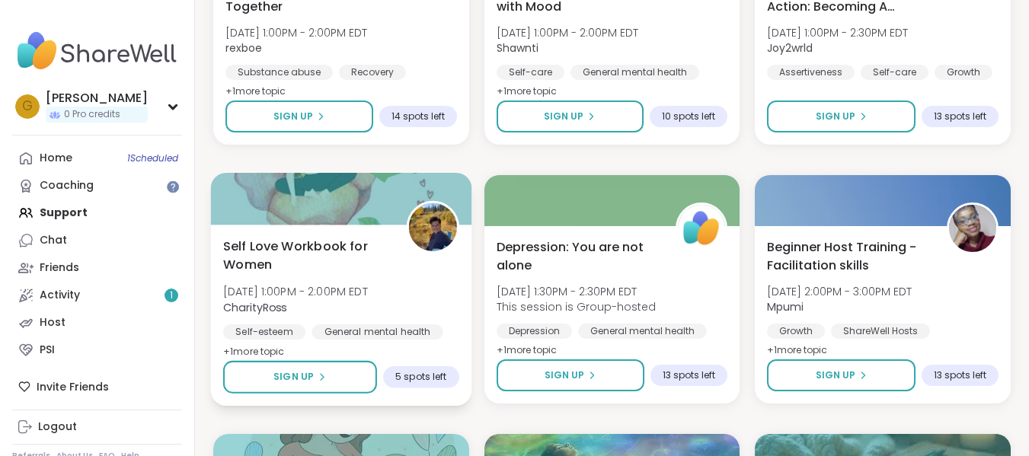
click at [450, 239] on img at bounding box center [432, 227] width 48 height 48
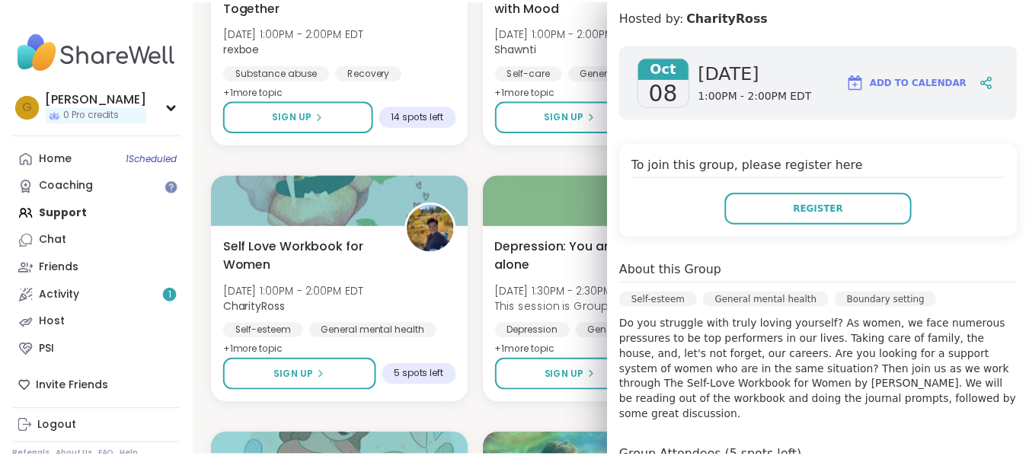
scroll to position [204, 0]
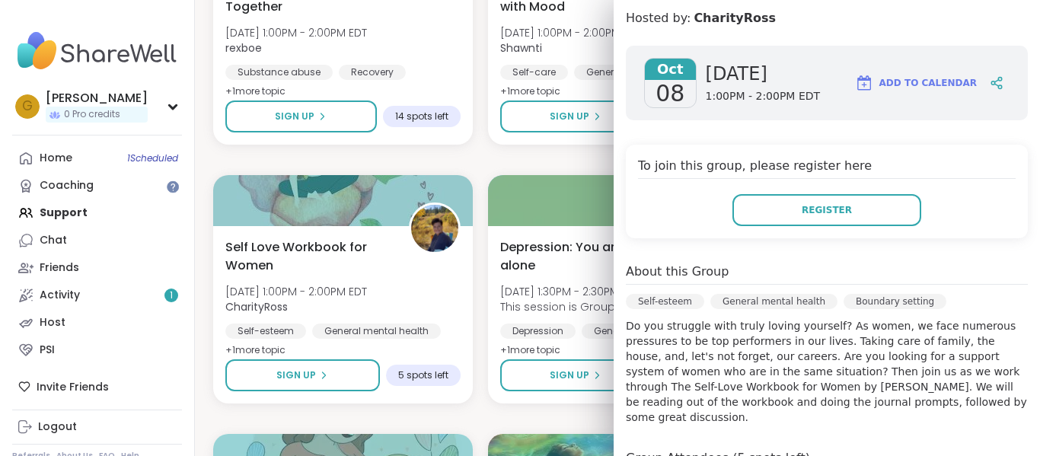
click at [769, 194] on button "Register" at bounding box center [827, 210] width 189 height 32
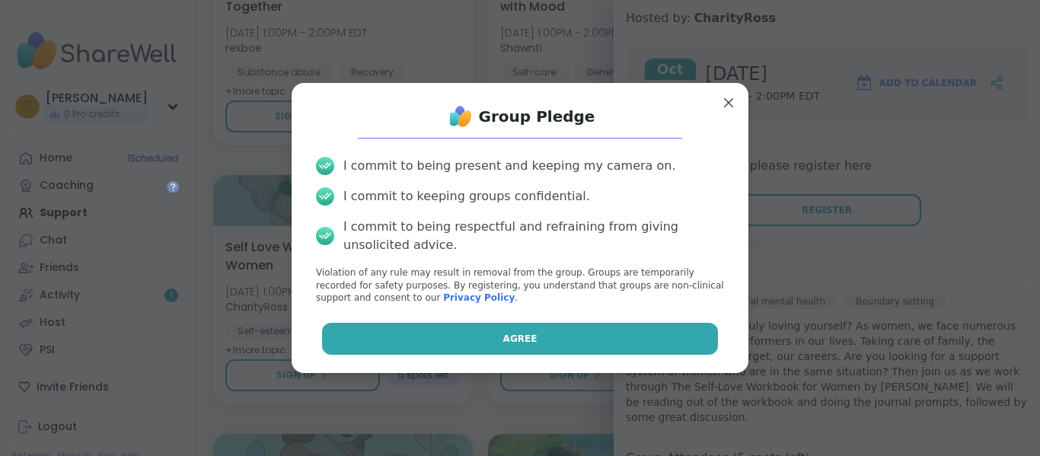
click at [615, 326] on button "Agree" at bounding box center [520, 339] width 397 height 32
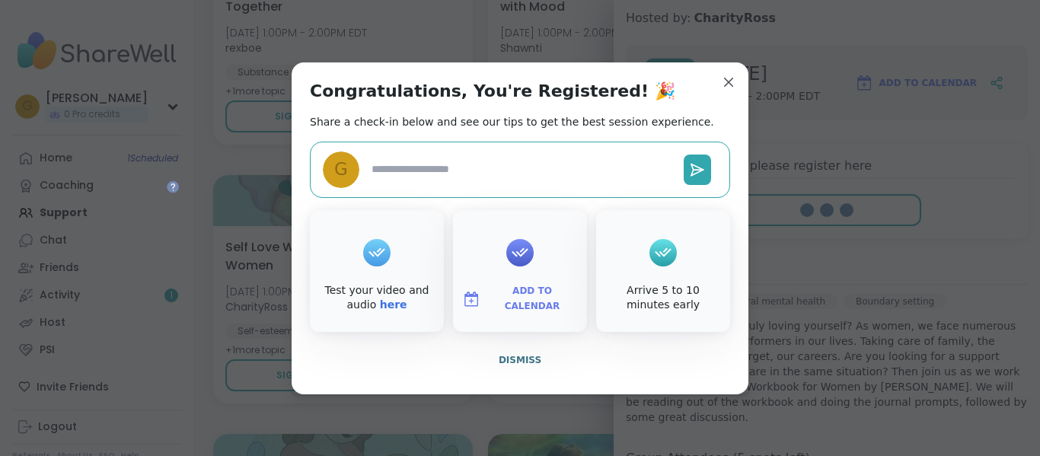
type textarea "*"
click at [530, 368] on button "Dismiss" at bounding box center [520, 360] width 420 height 32
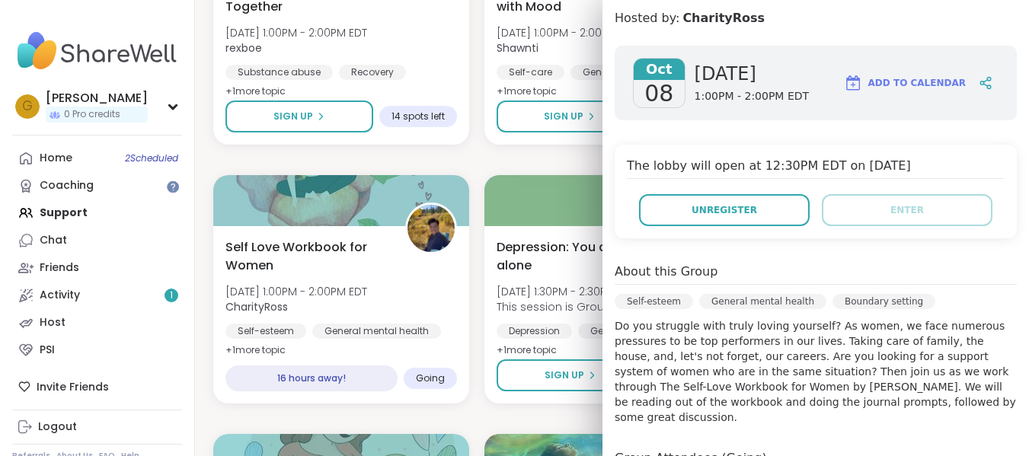
scroll to position [0, 0]
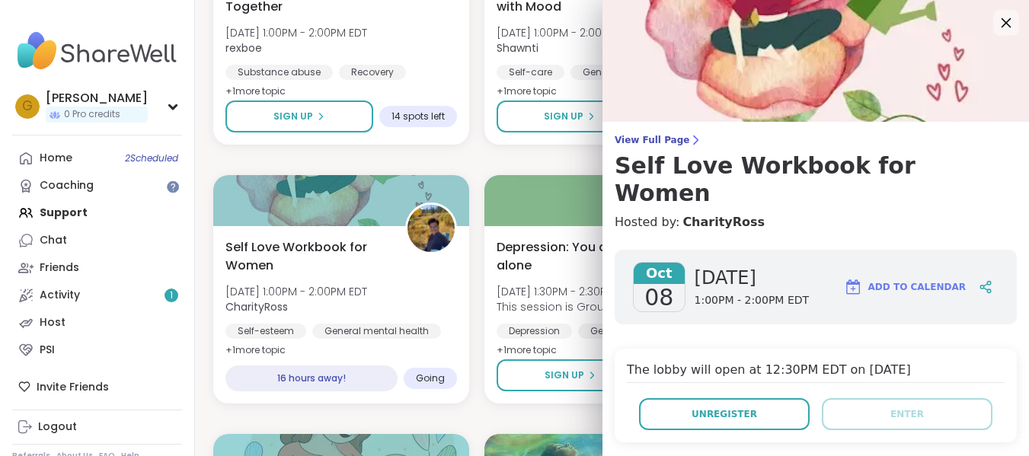
click at [997, 18] on icon at bounding box center [1005, 22] width 19 height 19
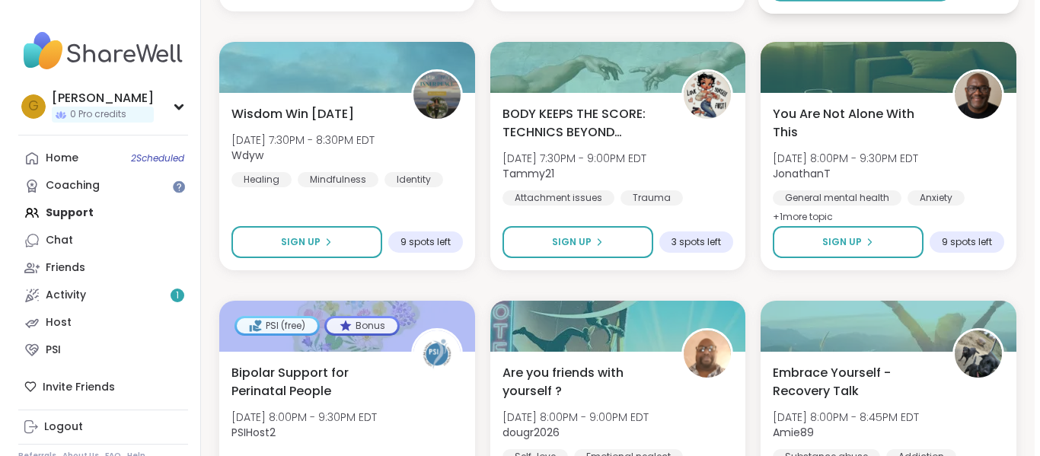
scroll to position [5369, 0]
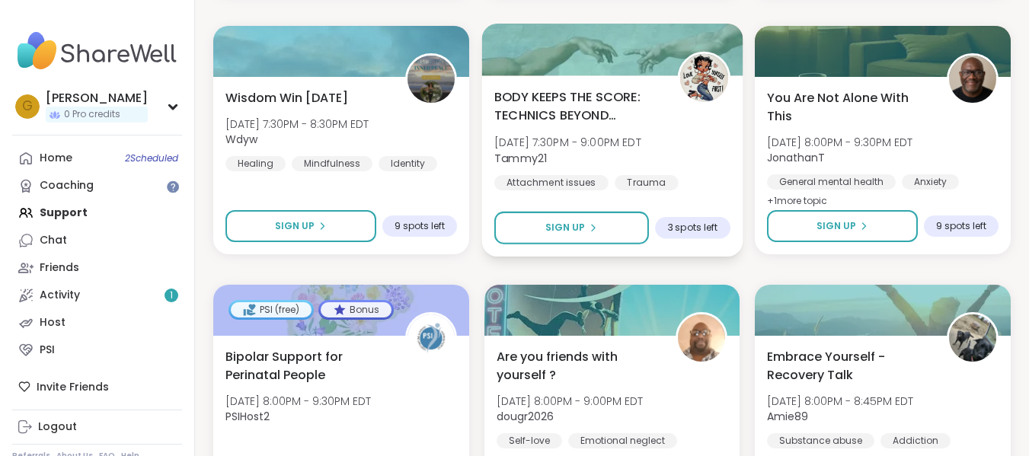
click at [601, 104] on span "BODY KEEPS THE SCORE: TECHNICS BEYOND TRAUMA" at bounding box center [577, 106] width 166 height 37
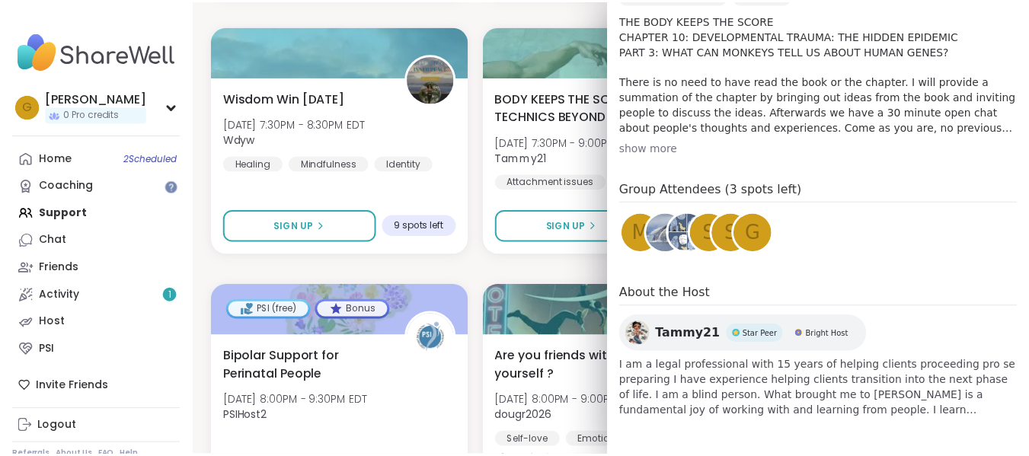
scroll to position [0, 0]
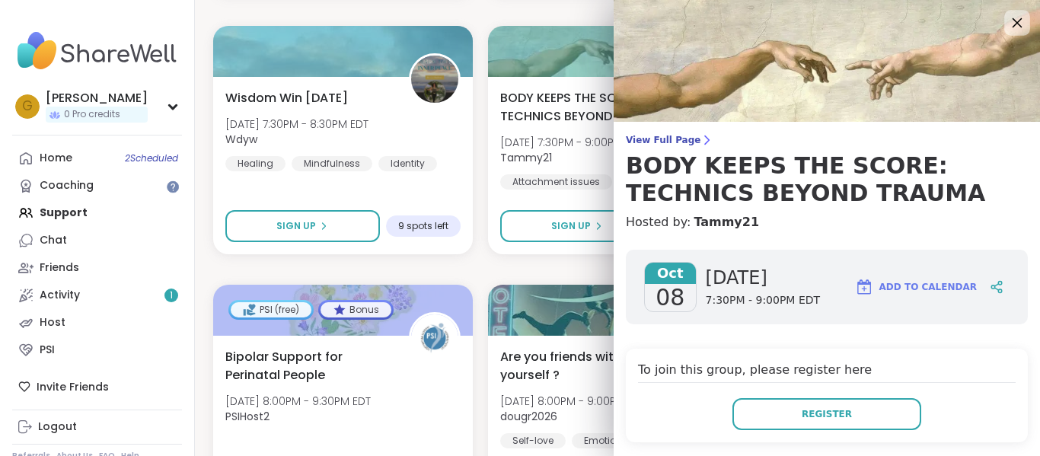
click at [1008, 27] on icon at bounding box center [1017, 22] width 19 height 19
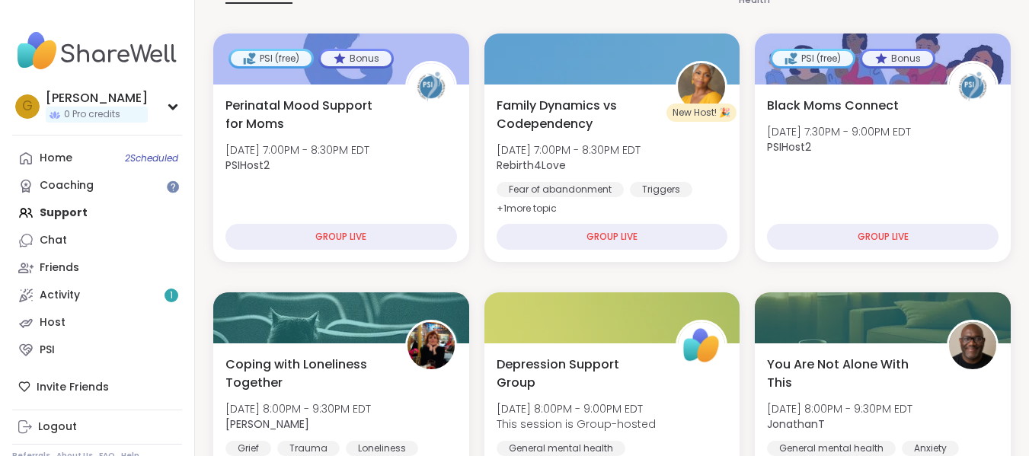
scroll to position [181, 0]
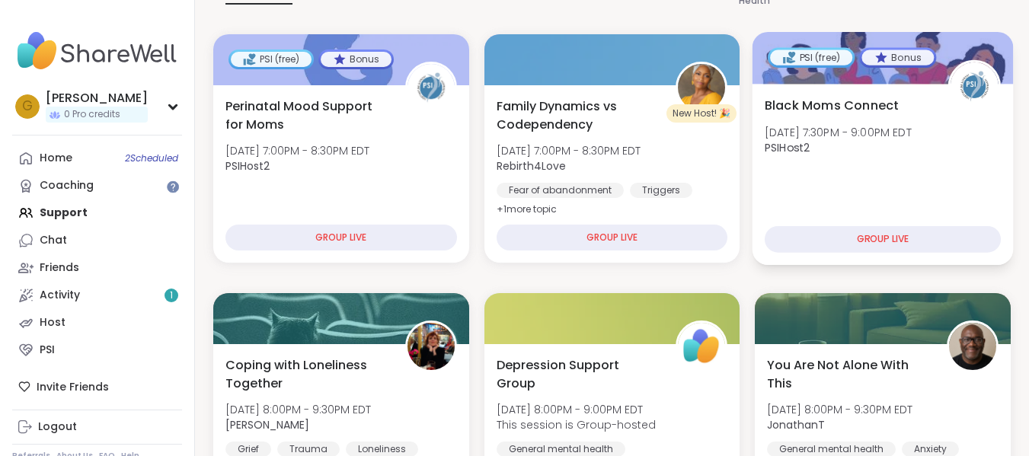
click at [794, 241] on div "GROUP LIVE" at bounding box center [883, 239] width 236 height 27
click at [829, 96] on span "Black Moms Connect" at bounding box center [832, 105] width 134 height 18
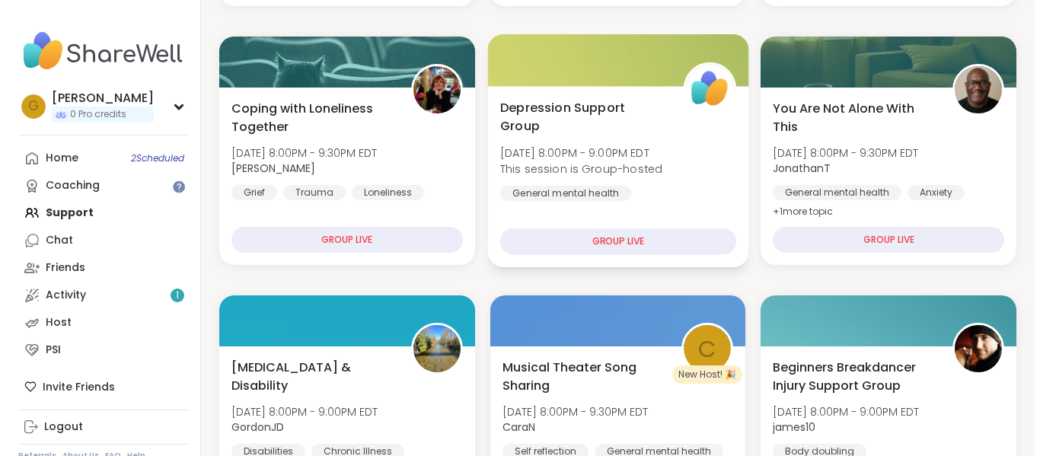
scroll to position [439, 0]
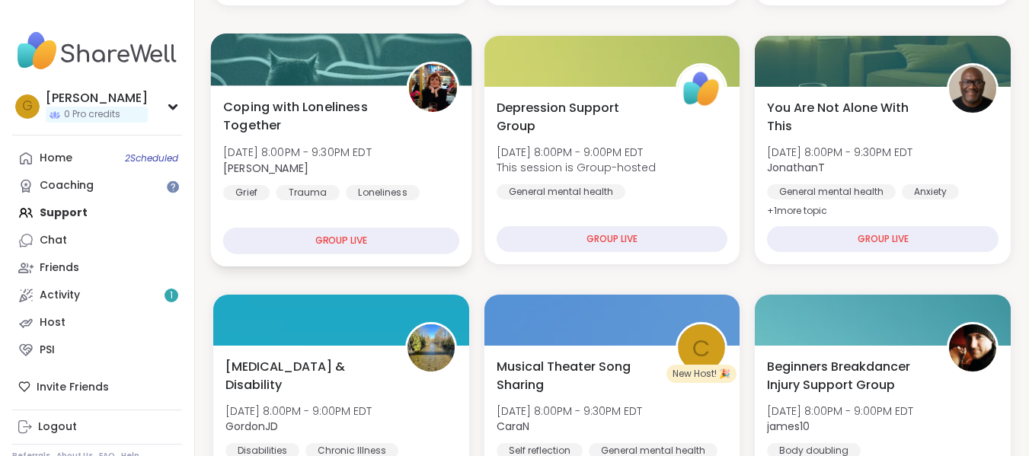
click at [388, 94] on div "Coping with Loneliness Together Tue, Oct 07 | 8:00PM - 9:30PM EDT Judy Grief Tr…" at bounding box center [341, 175] width 260 height 181
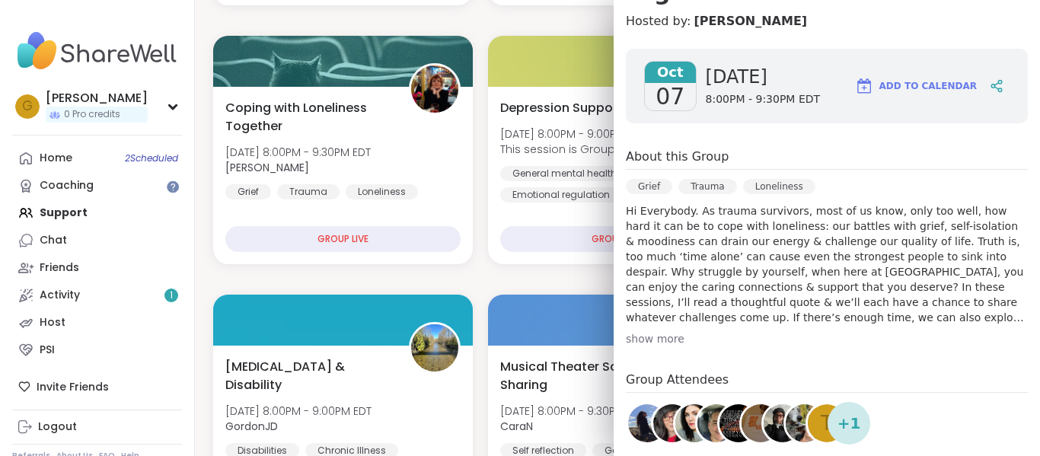
scroll to position [236, 0]
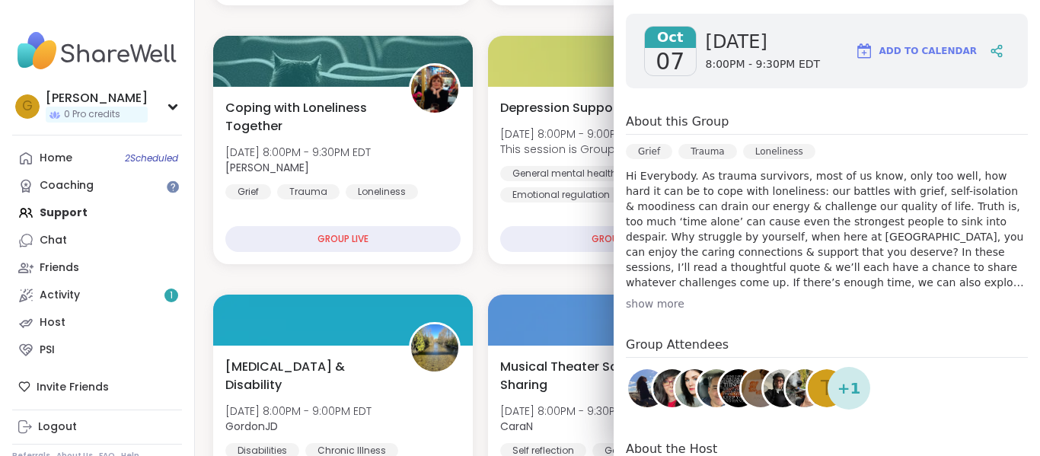
click at [822, 204] on p "Hi Everybody. As trauma survivors, most of us know, only too well, how hard it …" at bounding box center [827, 229] width 402 height 122
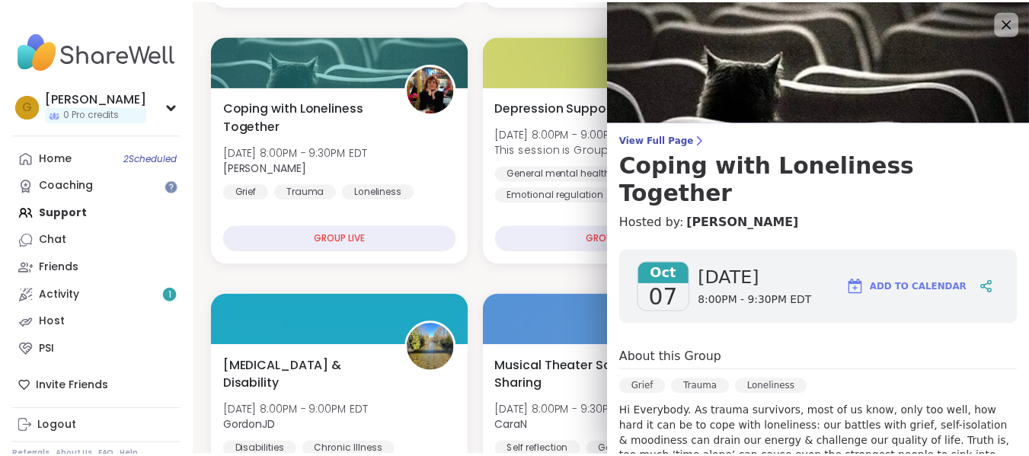
scroll to position [2, 0]
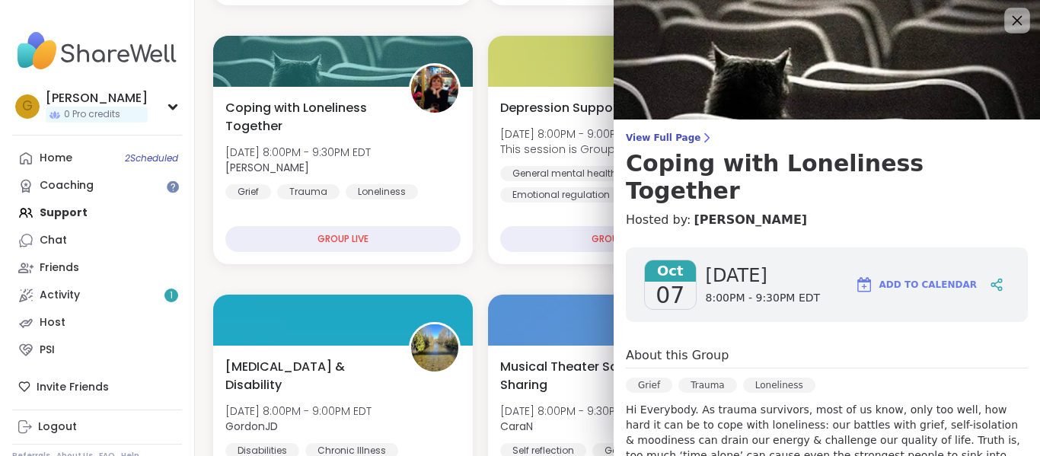
click at [1008, 11] on icon at bounding box center [1017, 20] width 19 height 19
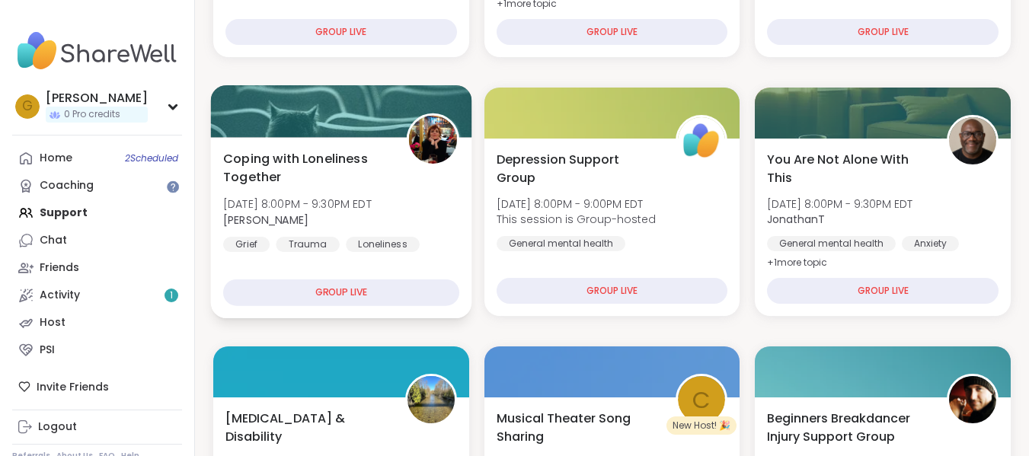
scroll to position [0, 0]
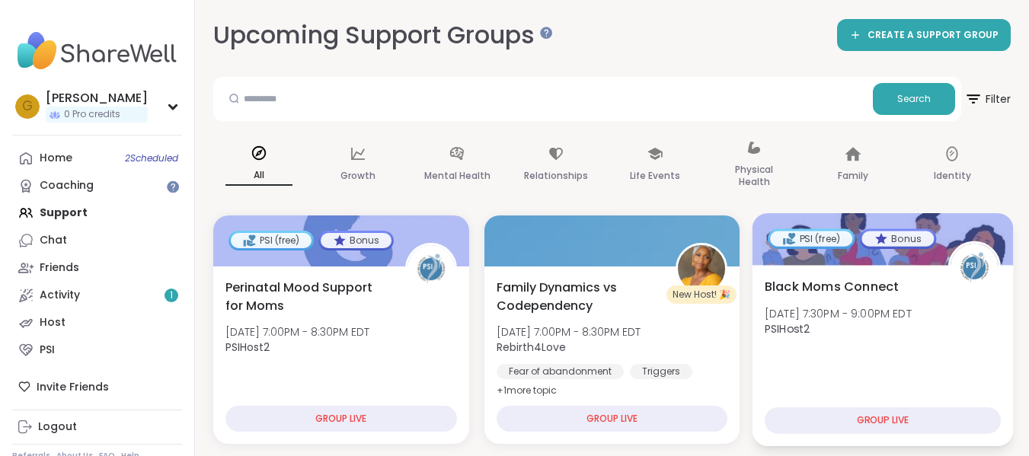
click at [835, 291] on span "Black Moms Connect" at bounding box center [832, 286] width 134 height 18
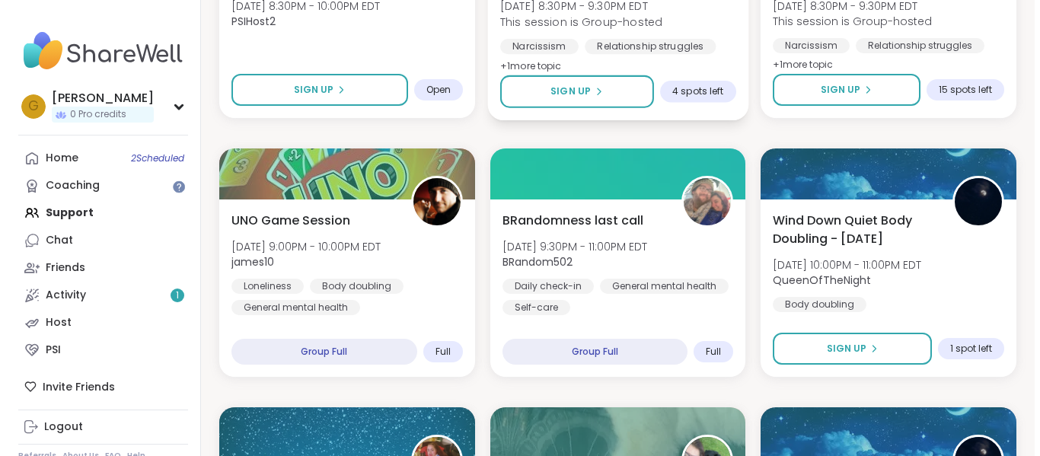
scroll to position [1093, 0]
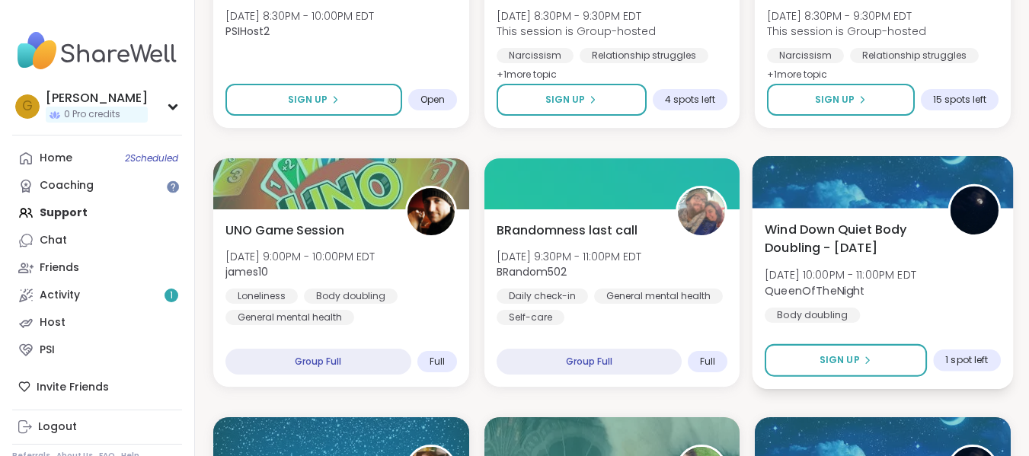
click at [832, 213] on div "Wind Down Quiet Body Doubling - Tuesday Tue, Oct 07 | 10:00PM - 11:00PM EDT Que…" at bounding box center [883, 298] width 260 height 181
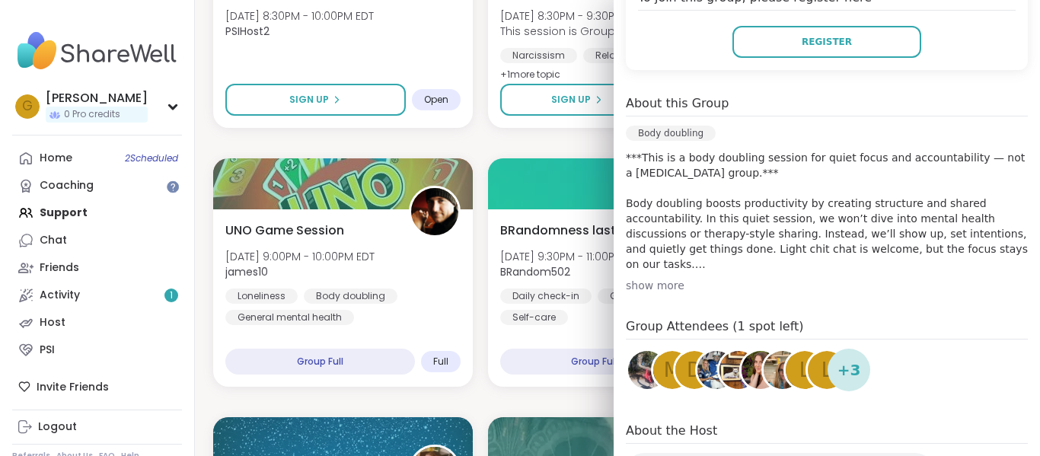
scroll to position [373, 0]
click at [648, 283] on div "show more" at bounding box center [827, 284] width 402 height 15
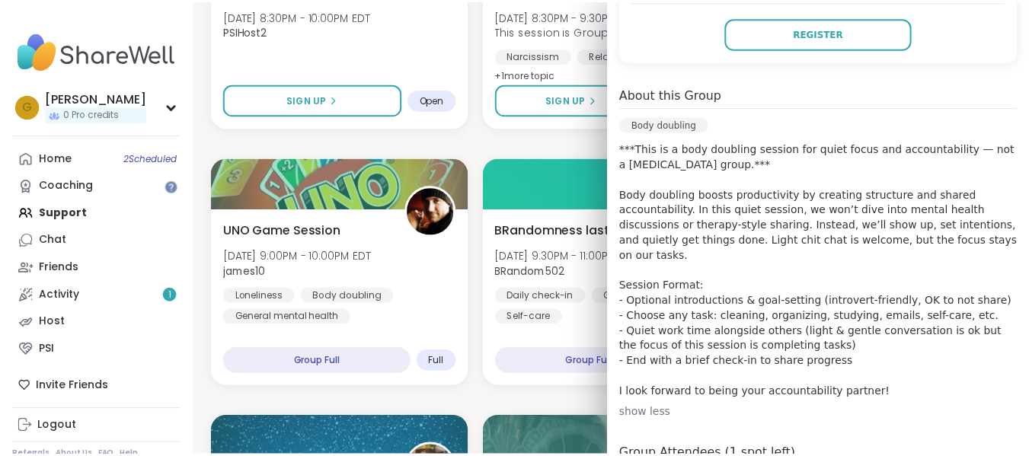
scroll to position [0, 0]
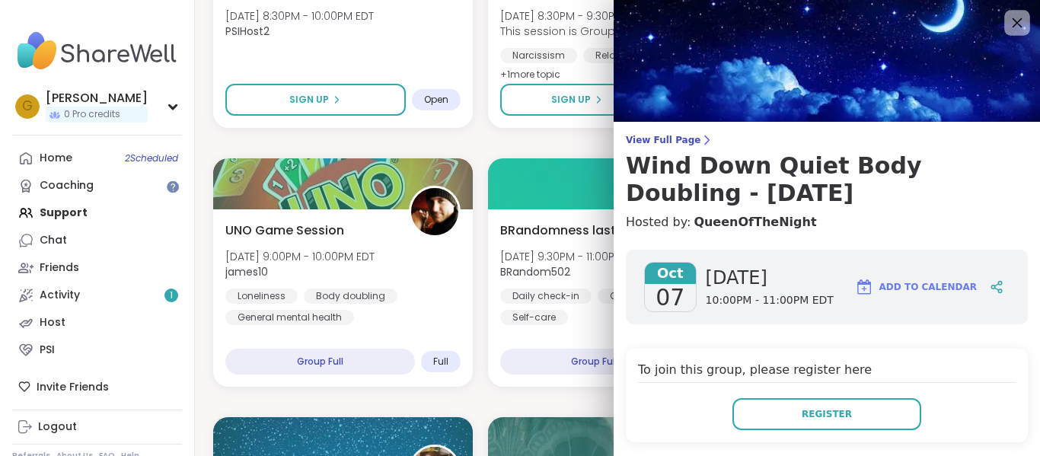
click at [1008, 30] on icon at bounding box center [1017, 22] width 19 height 19
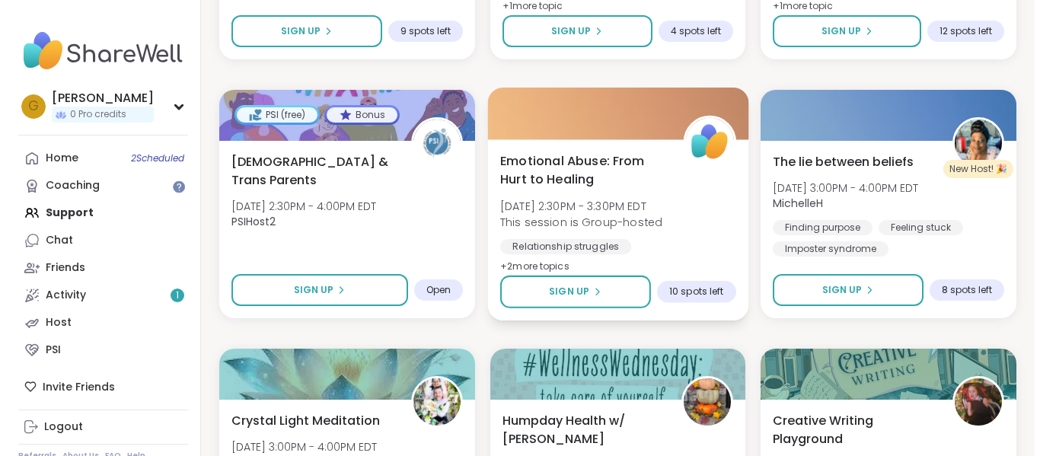
scroll to position [4012, 0]
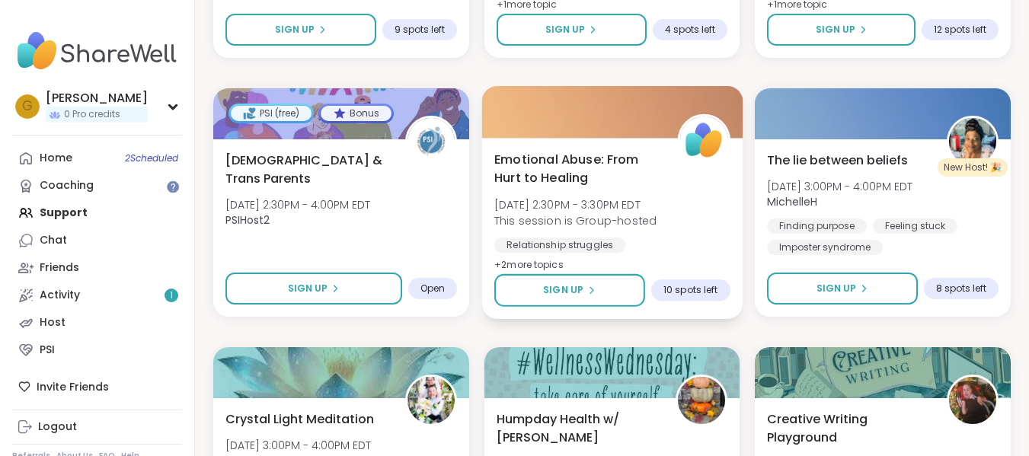
click at [628, 225] on span "This session is Group-hosted" at bounding box center [575, 220] width 162 height 15
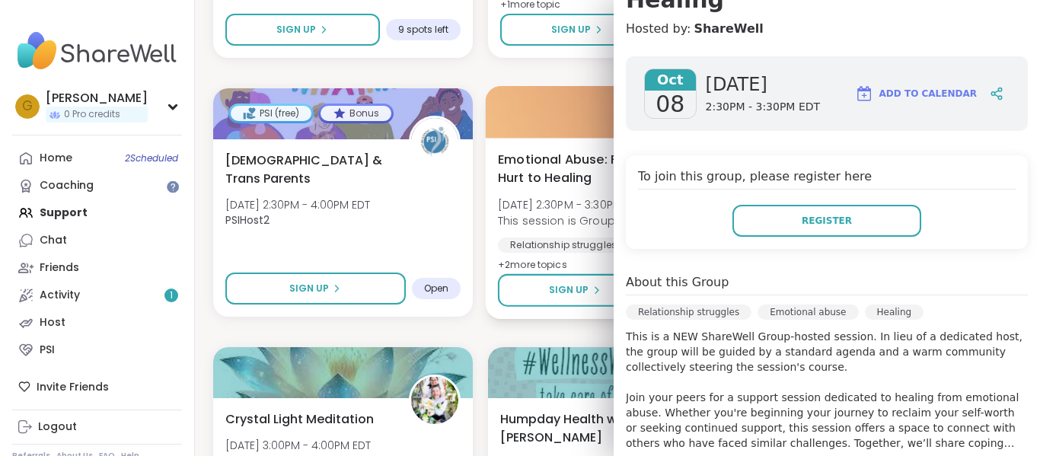
scroll to position [479, 0]
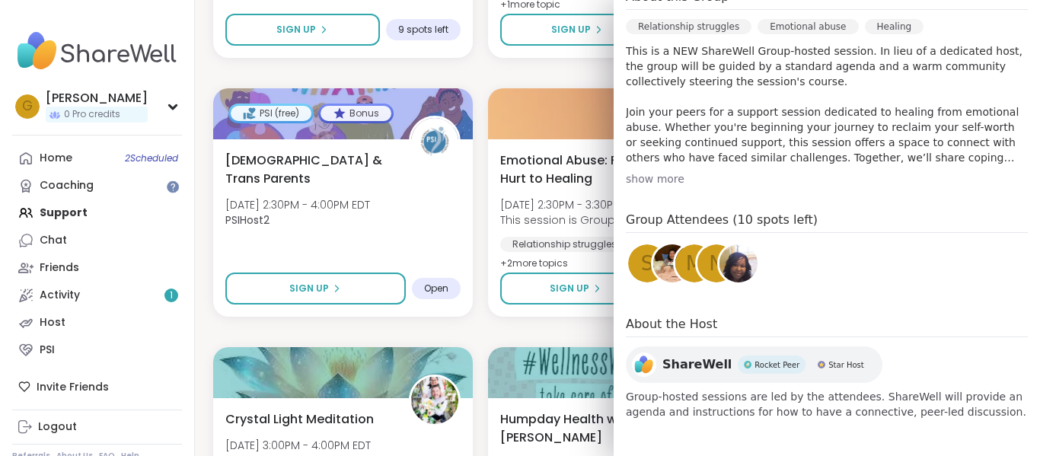
click at [644, 186] on div "show more" at bounding box center [827, 178] width 402 height 15
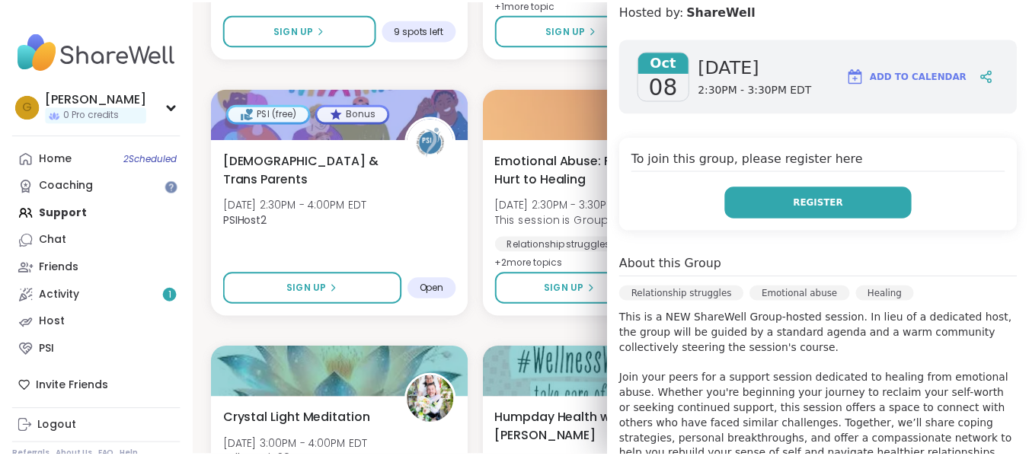
scroll to position [0, 0]
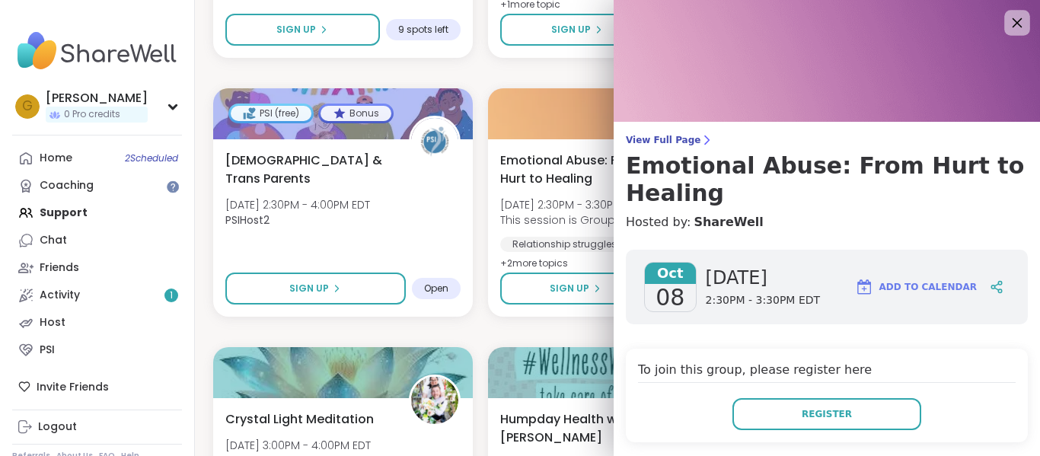
click at [1008, 32] on icon at bounding box center [1017, 22] width 19 height 19
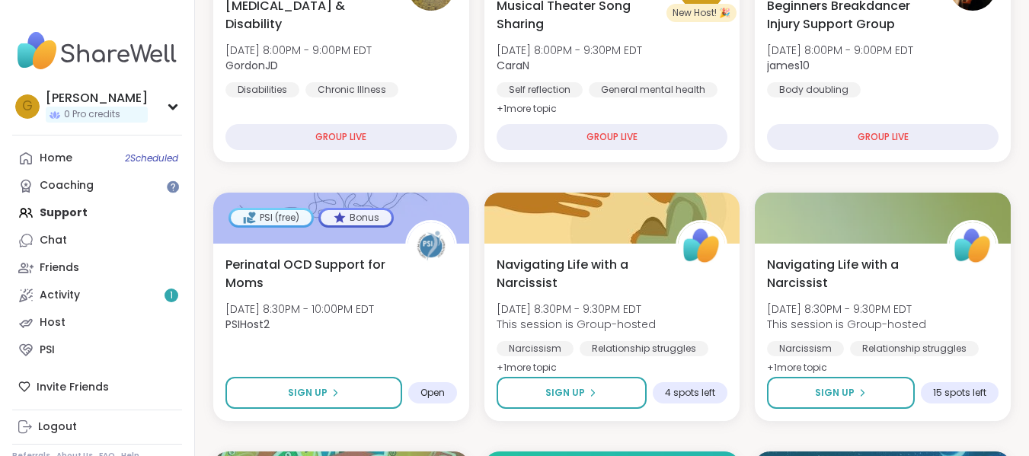
scroll to position [801, 0]
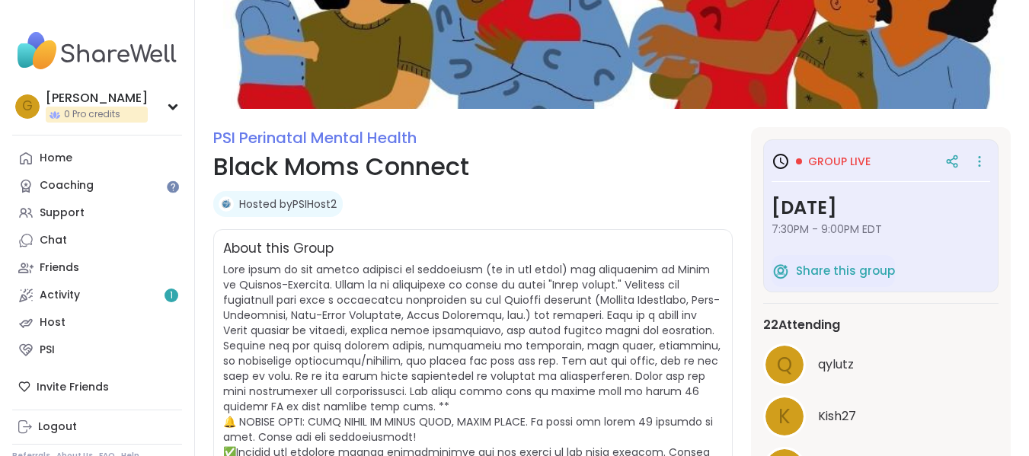
scroll to position [88, 0]
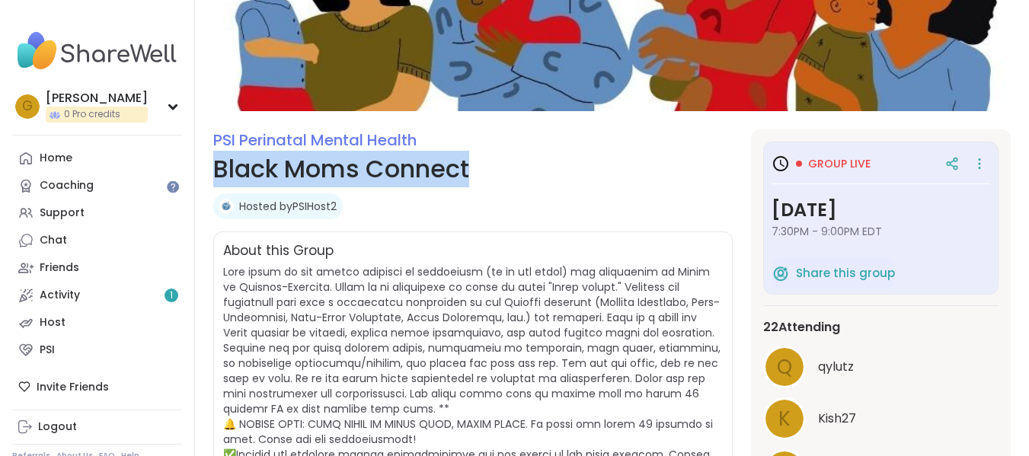
drag, startPoint x: 490, startPoint y: 171, endPoint x: 209, endPoint y: 158, distance: 280.6
click at [209, 158] on section "PSI Perinatal Mental Health Black Moms Connect Hosted by PSIHost2 Share this gr…" at bounding box center [612, 412] width 834 height 567
copy h1 "Black Moms Connect"
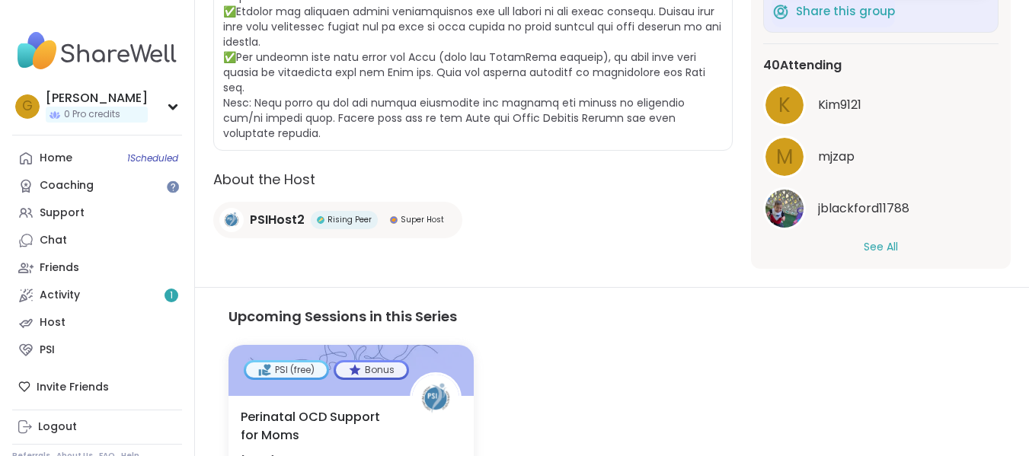
scroll to position [716, 0]
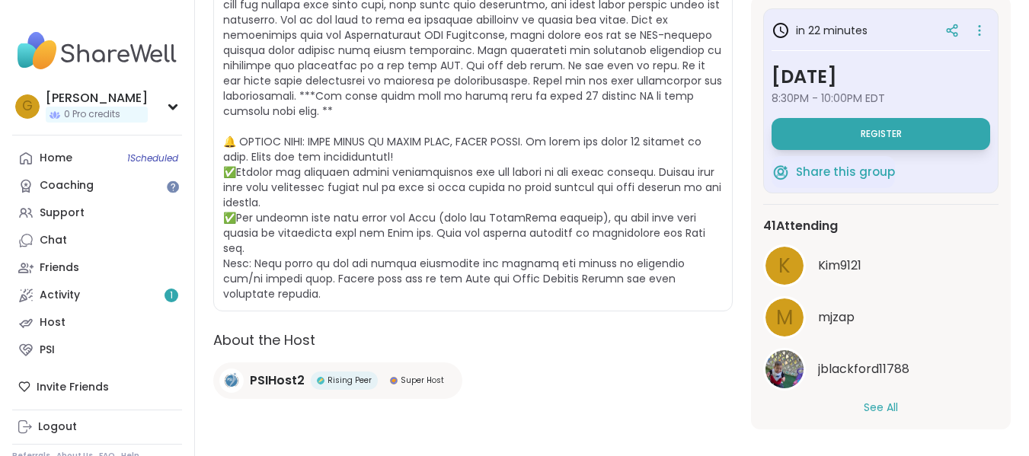
scroll to position [387, 0]
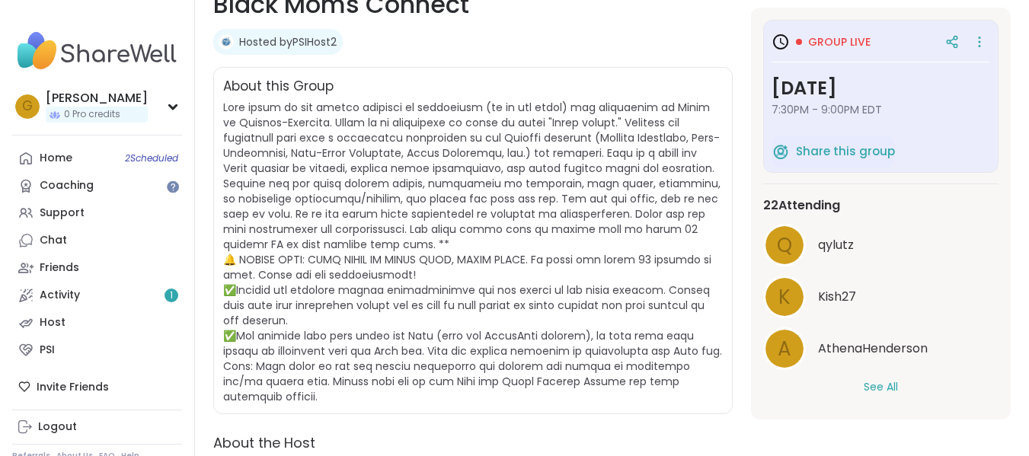
scroll to position [252, 0]
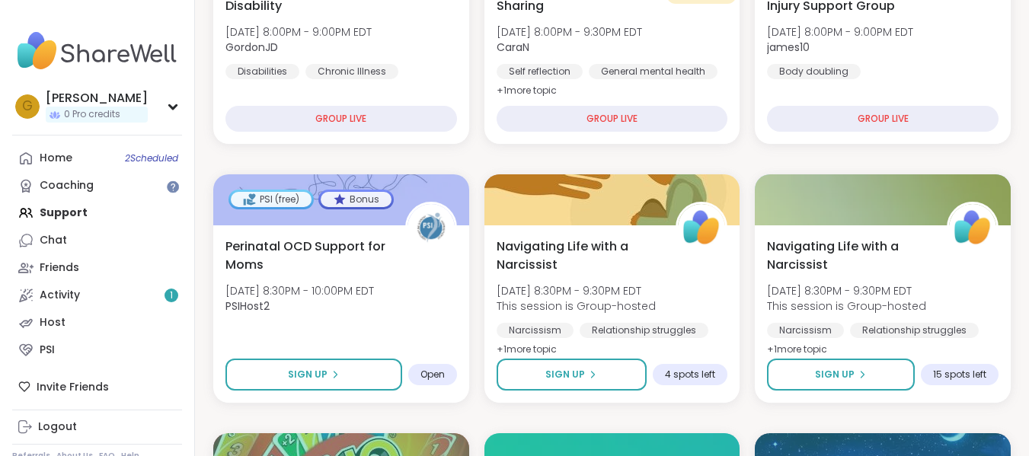
scroll to position [819, 0]
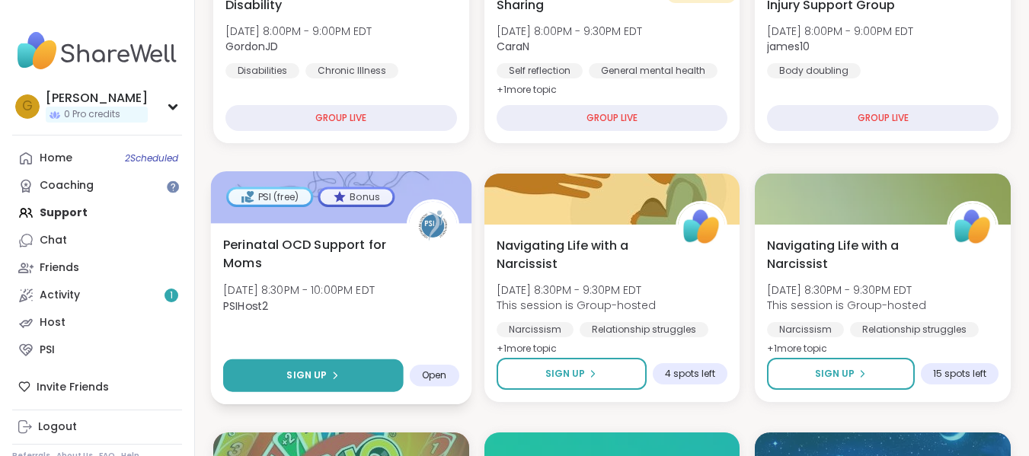
click at [391, 386] on button "Sign Up" at bounding box center [313, 376] width 180 height 33
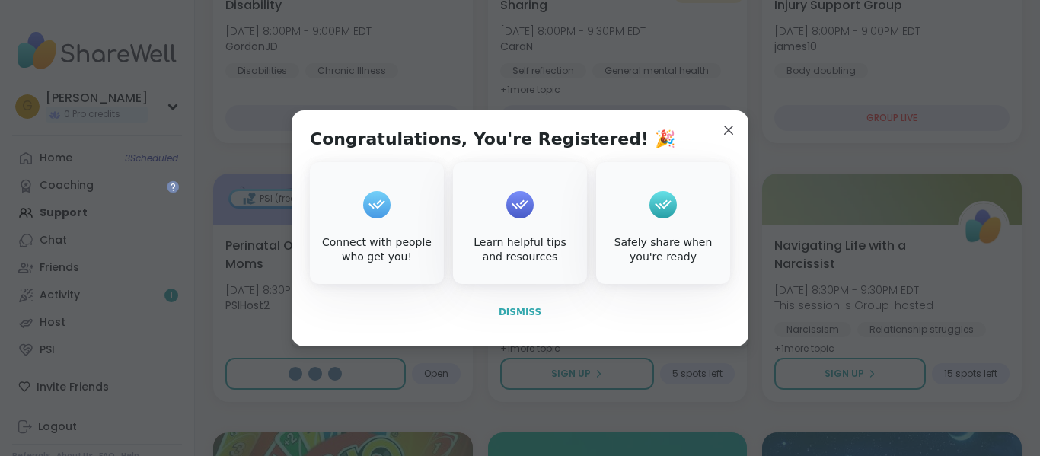
click at [510, 321] on button "Dismiss" at bounding box center [520, 312] width 420 height 32
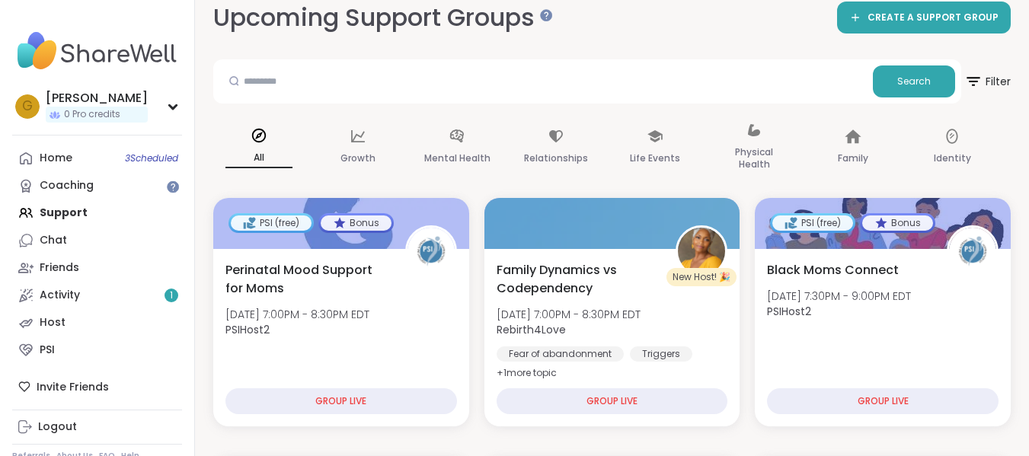
scroll to position [0, 0]
